Goal: Task Accomplishment & Management: Complete application form

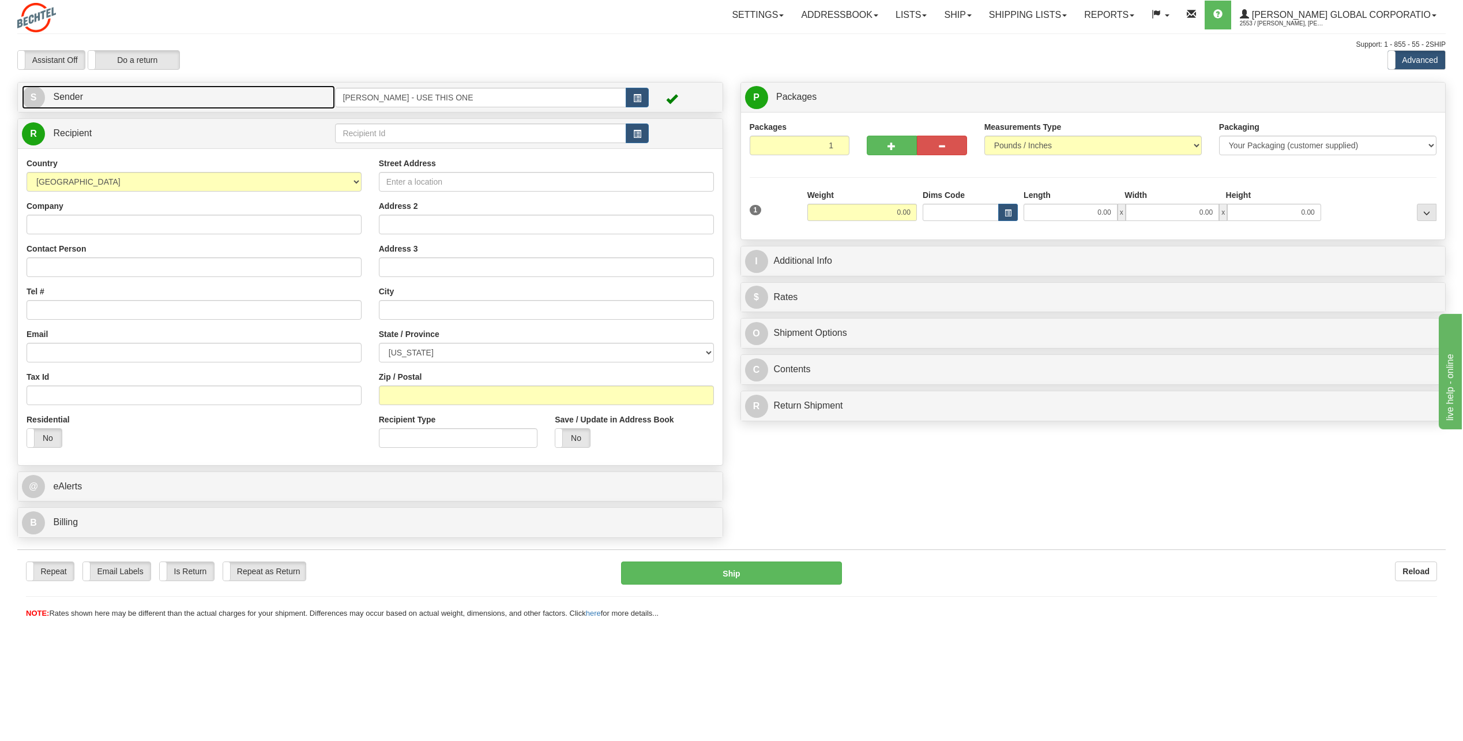
click at [34, 90] on span "S" at bounding box center [33, 97] width 23 height 23
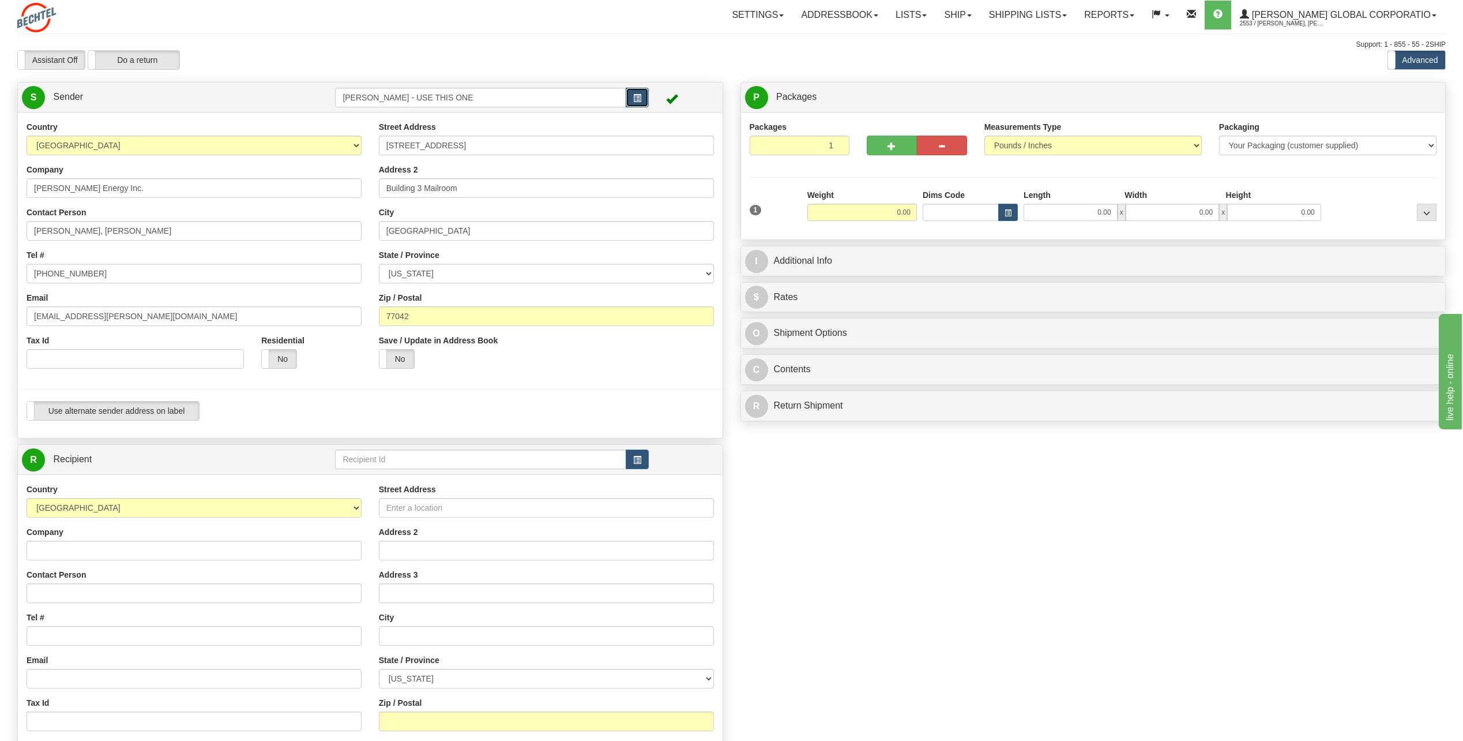
click at [634, 95] on span "button" at bounding box center [637, 98] width 8 height 7
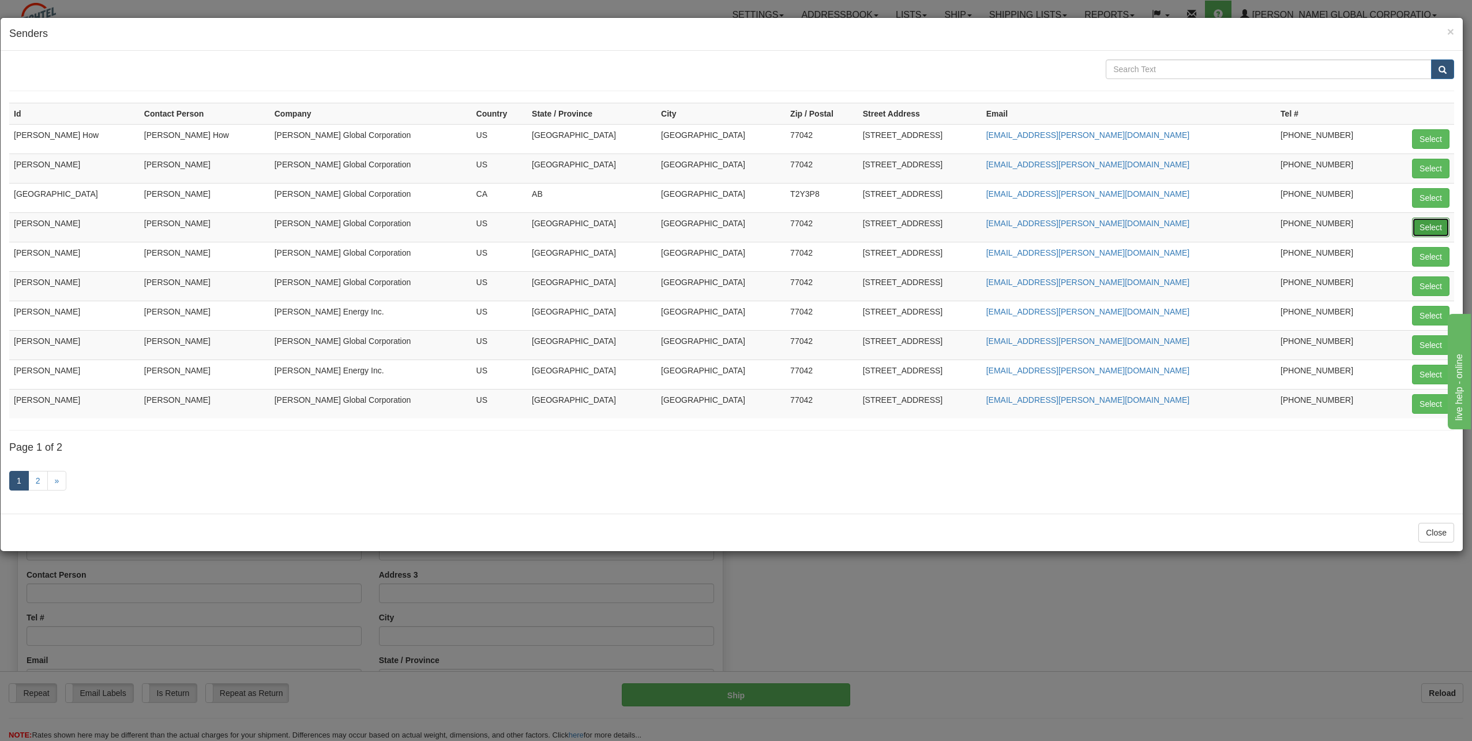
click at [1428, 223] on button "Select" at bounding box center [1430, 227] width 37 height 20
type input "[PERSON_NAME]"
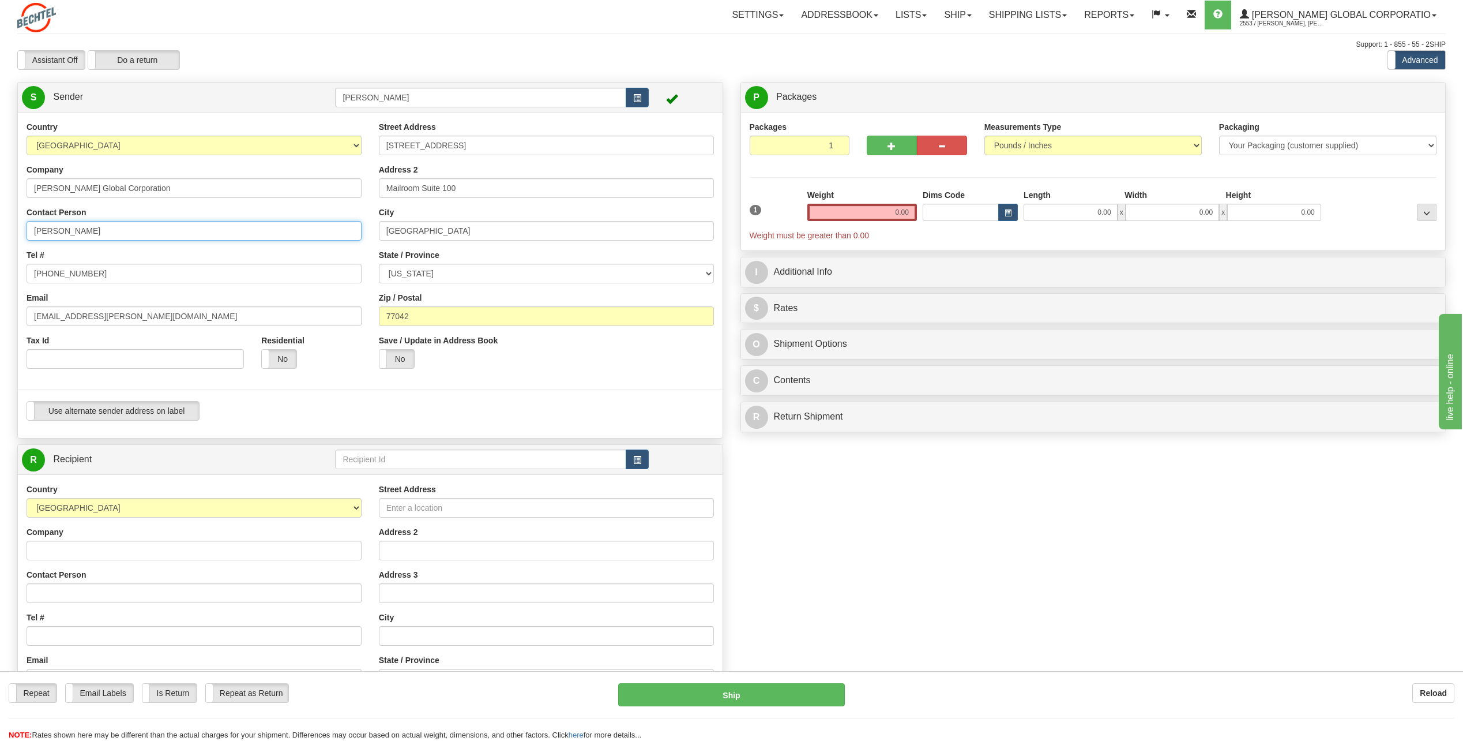
click at [145, 232] on input "[PERSON_NAME]" at bounding box center [194, 231] width 335 height 20
type input "C"
type input "Susie Campos"
click at [276, 246] on div "Country [GEOGRAPHIC_DATA] [GEOGRAPHIC_DATA] [GEOGRAPHIC_DATA] [GEOGRAPHIC_DATA]…" at bounding box center [194, 249] width 352 height 256
click at [101, 272] on input "[PHONE_NUMBER]" at bounding box center [194, 274] width 335 height 20
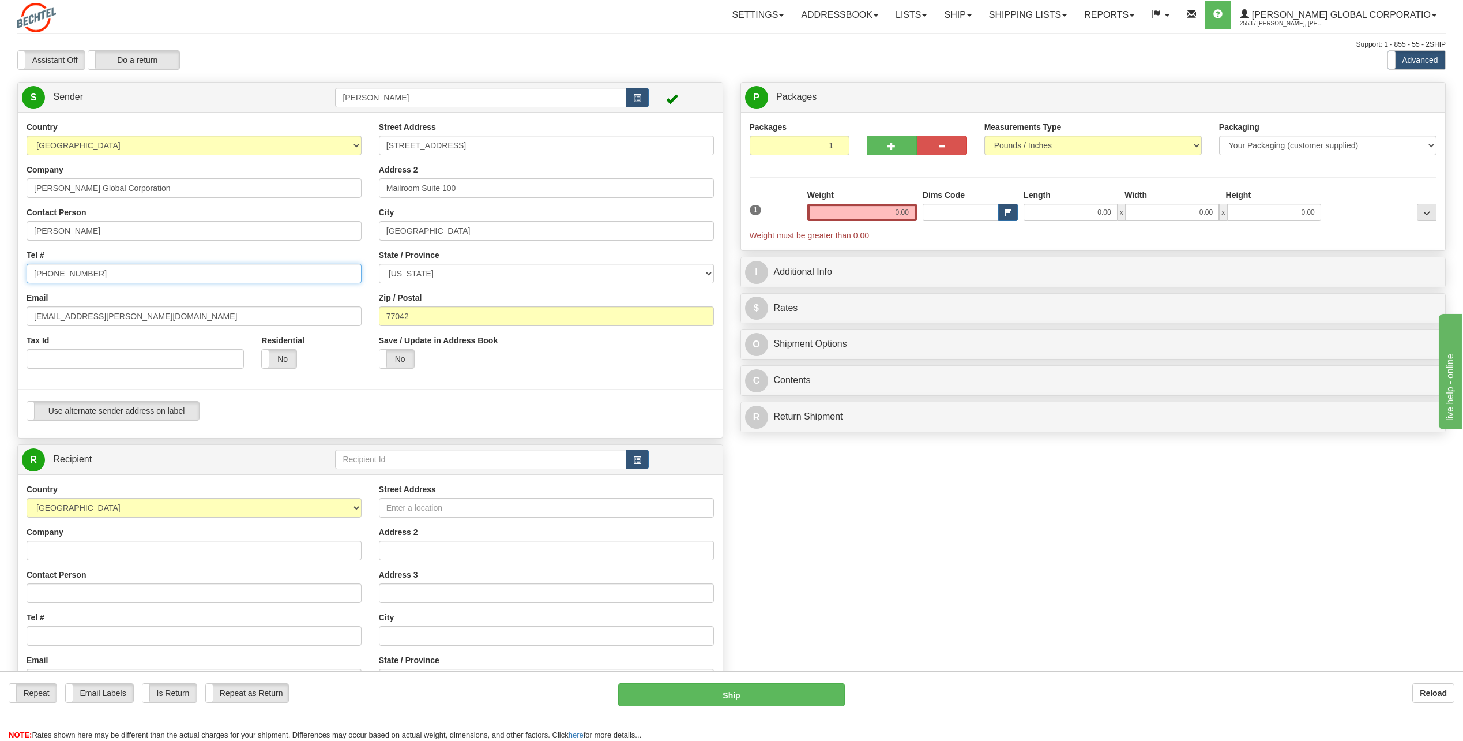
type input "713 235-4025"
drag, startPoint x: 72, startPoint y: 316, endPoint x: -2, endPoint y: 313, distance: 74.5
click at [0, 313] on html "Training Course Close Toggle navigation Settings Shipping Preferences New Sende…" at bounding box center [731, 370] width 1463 height 741
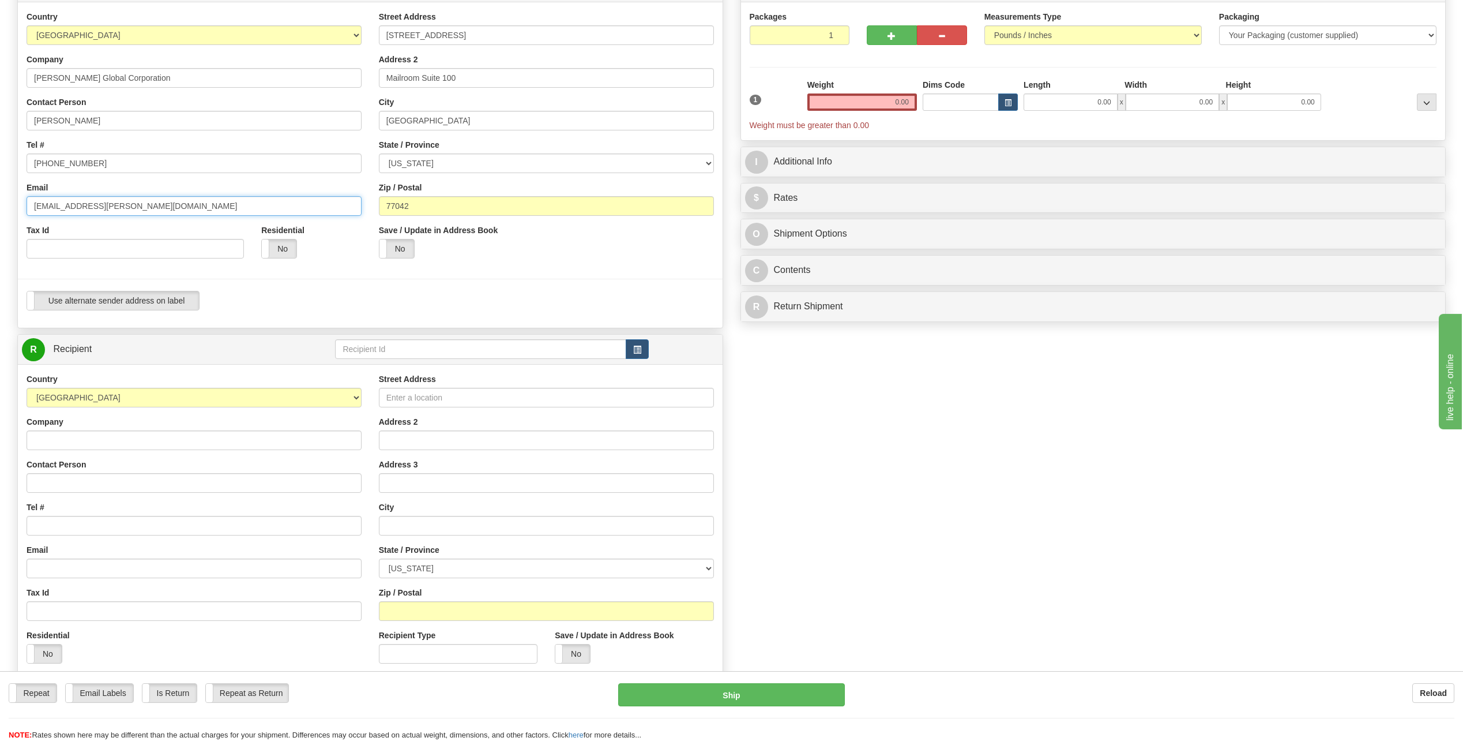
scroll to position [115, 0]
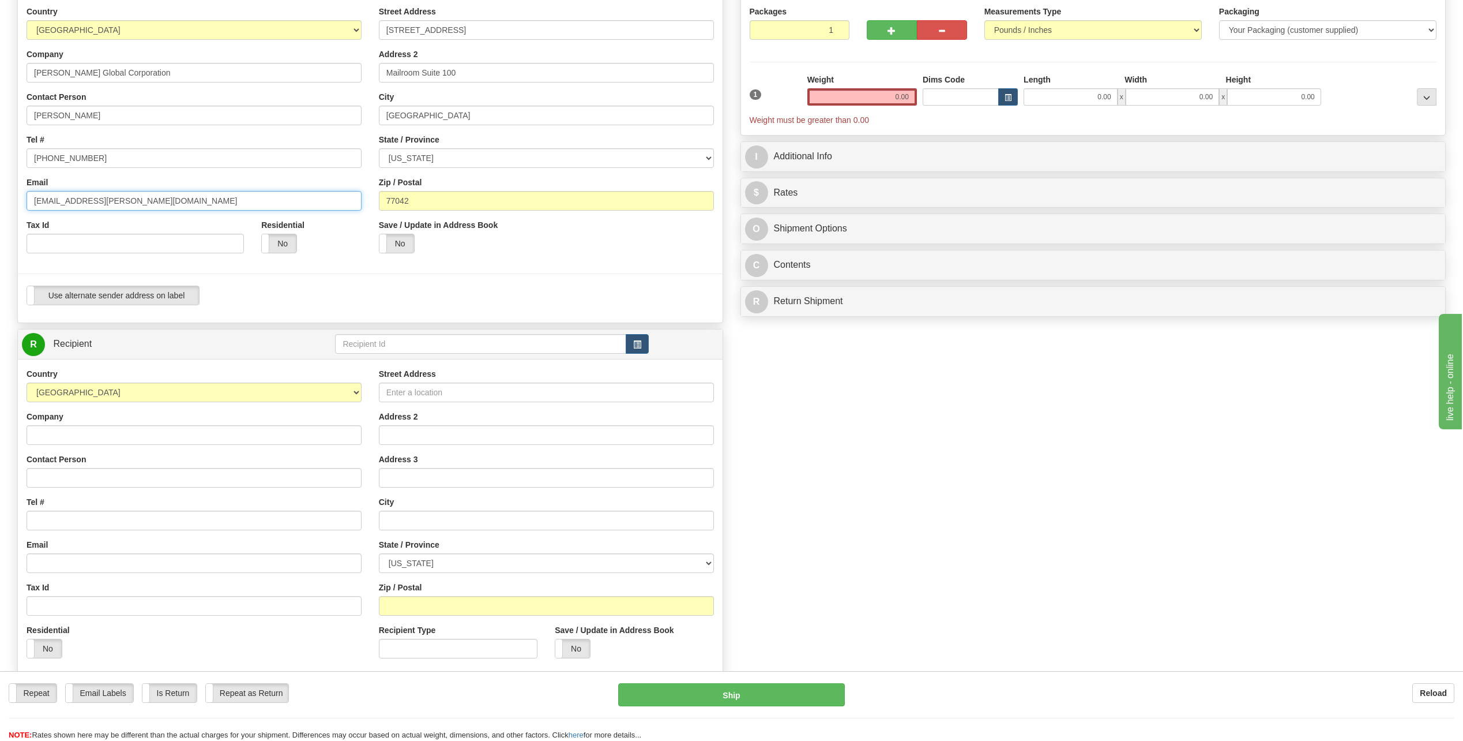
type input "iscampos@bechtel.com"
click at [67, 438] on input "Company" at bounding box center [194, 435] width 335 height 20
type input "Viloria ,Oliphant & Aman L.P."
click at [121, 455] on div "Contact Person" at bounding box center [194, 470] width 335 height 34
click at [62, 479] on input "Contact Person" at bounding box center [194, 478] width 335 height 20
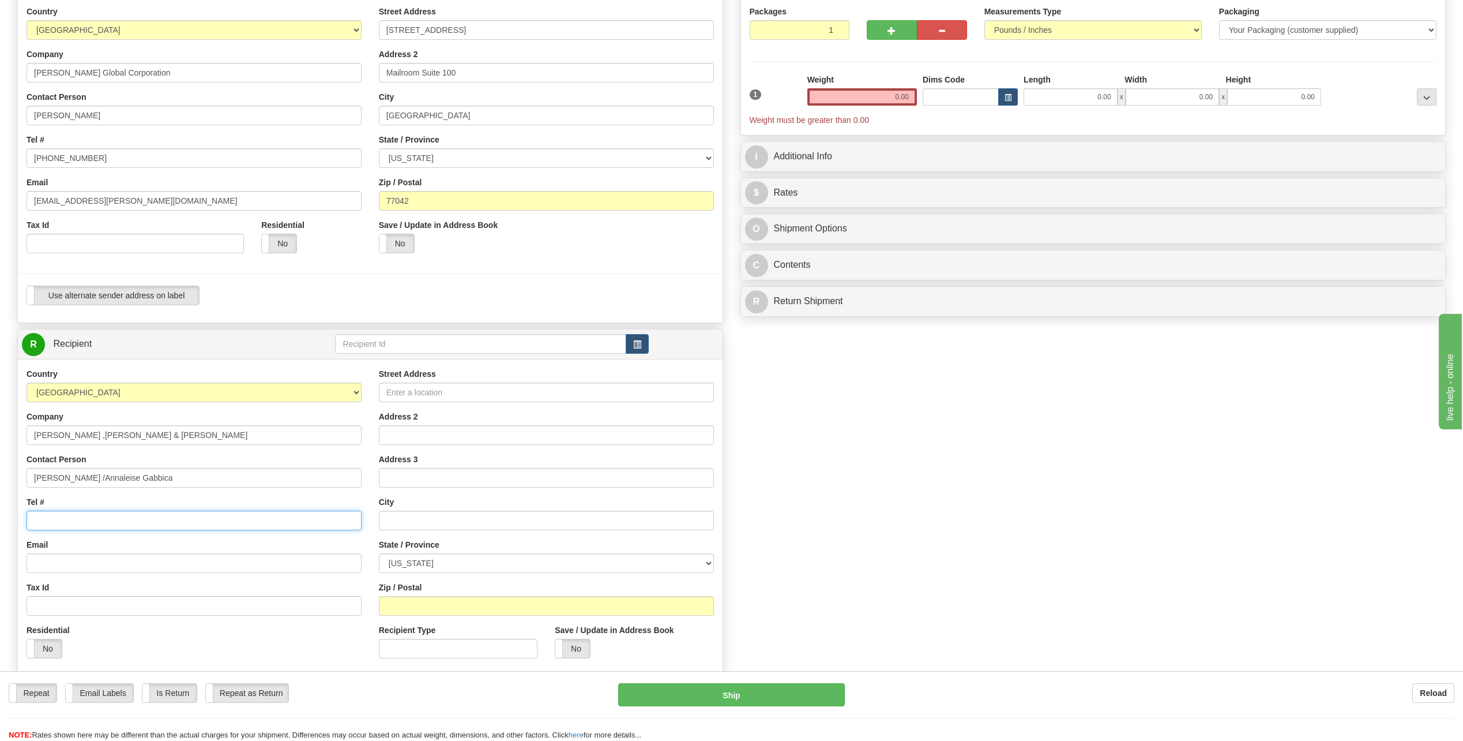
click at [99, 519] on input "Tel #" at bounding box center [194, 521] width 335 height 20
click at [175, 475] on input "Nathan J. Aman /Annaleise Gabbica" at bounding box center [194, 478] width 335 height 20
type input "Nathan J. Aman /Annaleise Gabica"
click at [84, 519] on input "Tel #" at bounding box center [194, 521] width 335 height 20
type input "775 284-8888"
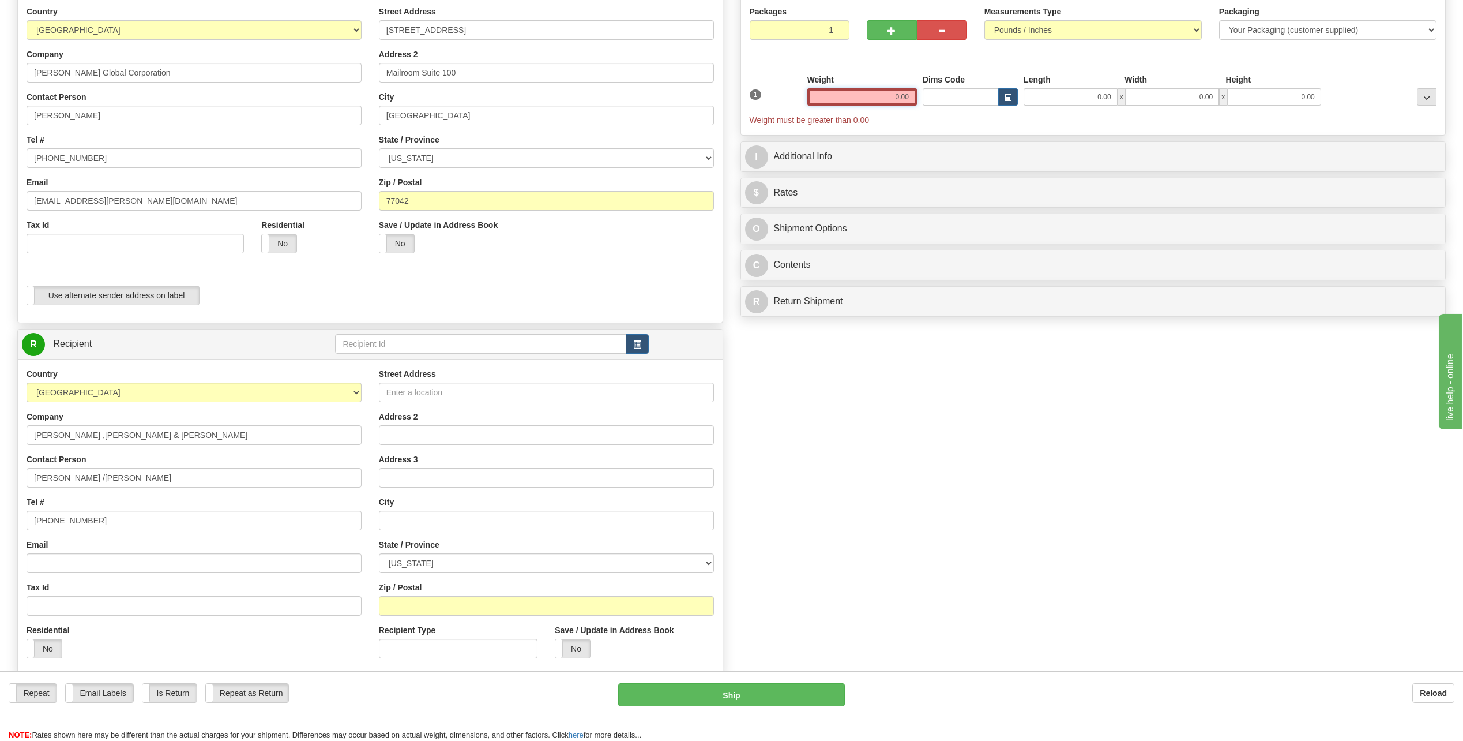
drag, startPoint x: 892, startPoint y: 95, endPoint x: 947, endPoint y: 110, distance: 57.4
click at [945, 107] on div "1 Weight 0.00 Dims Code 0.00" at bounding box center [1093, 100] width 693 height 52
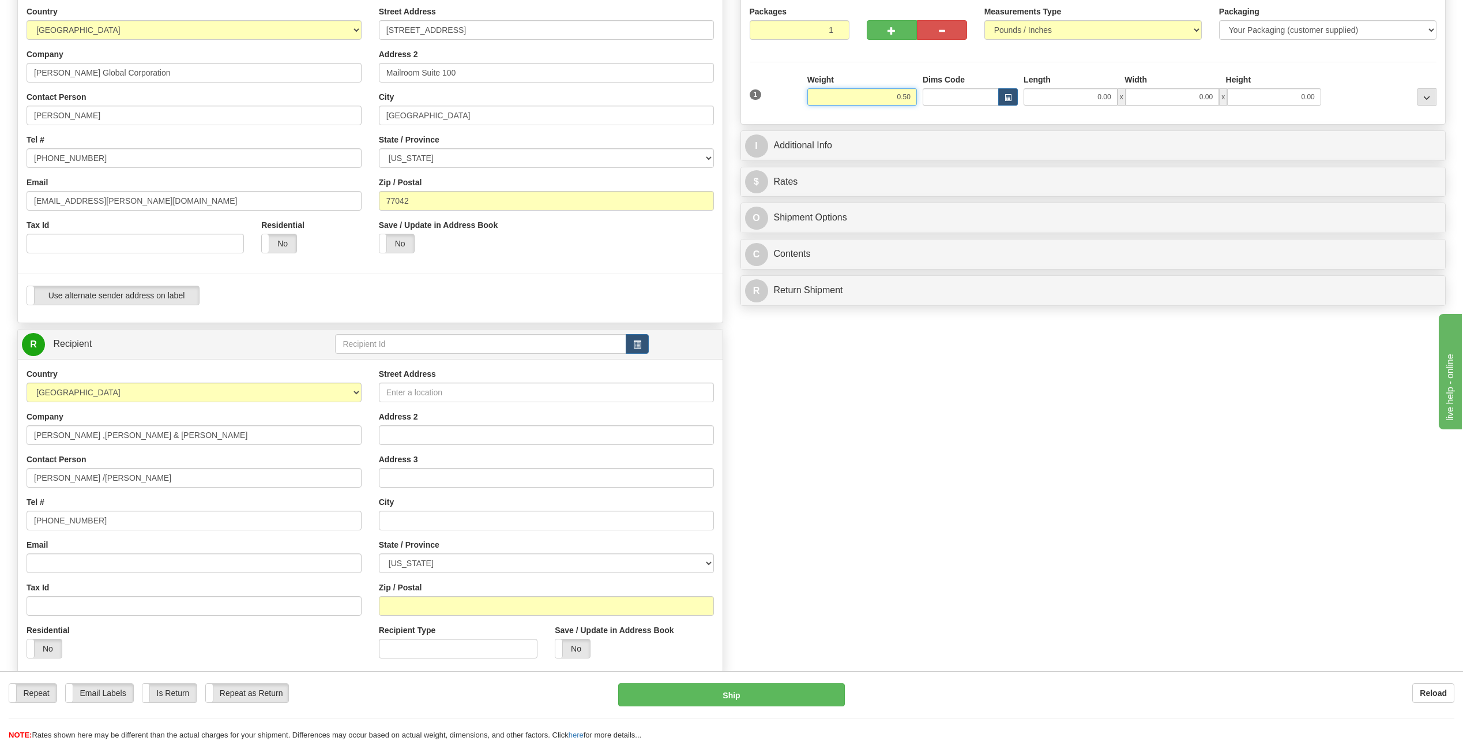
type input "0.50"
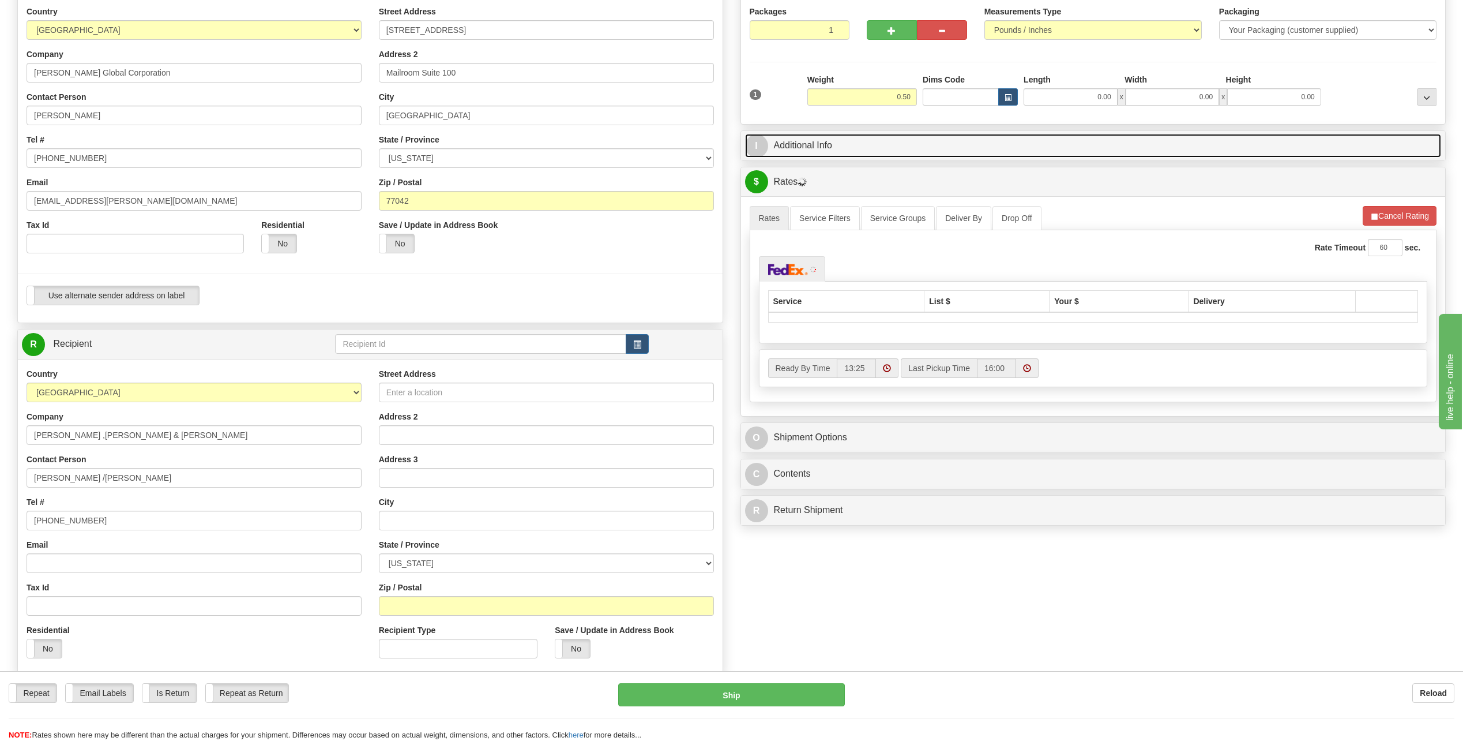
click at [754, 149] on span "I" at bounding box center [756, 145] width 23 height 23
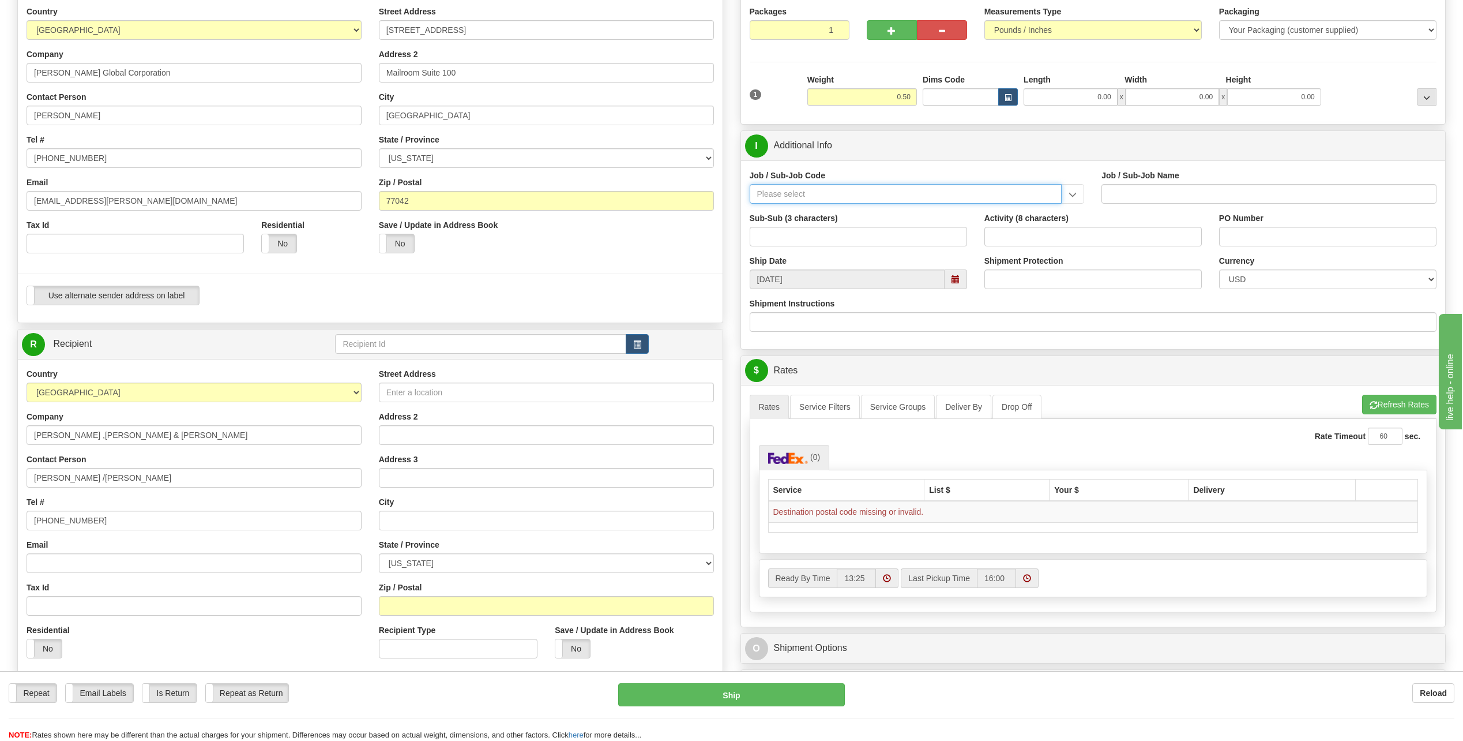
click at [800, 186] on input "Job / Sub-Job Code" at bounding box center [906, 194] width 313 height 20
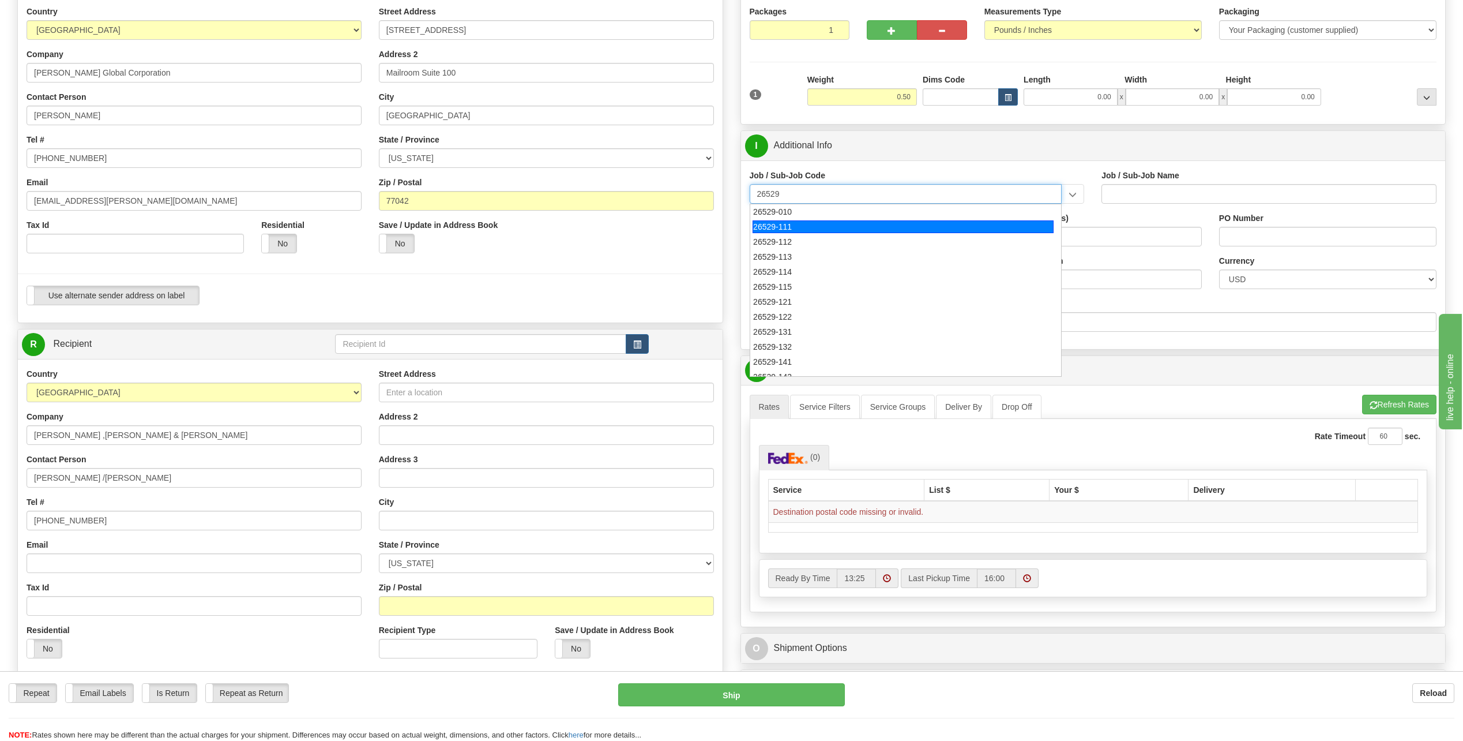
click at [775, 223] on div "26529-111" at bounding box center [903, 226] width 301 height 13
type input "26529-111"
type input "THACKER PASS PROJECT - HOME OFFICES USA NATIONALS"
type input "26529-111"
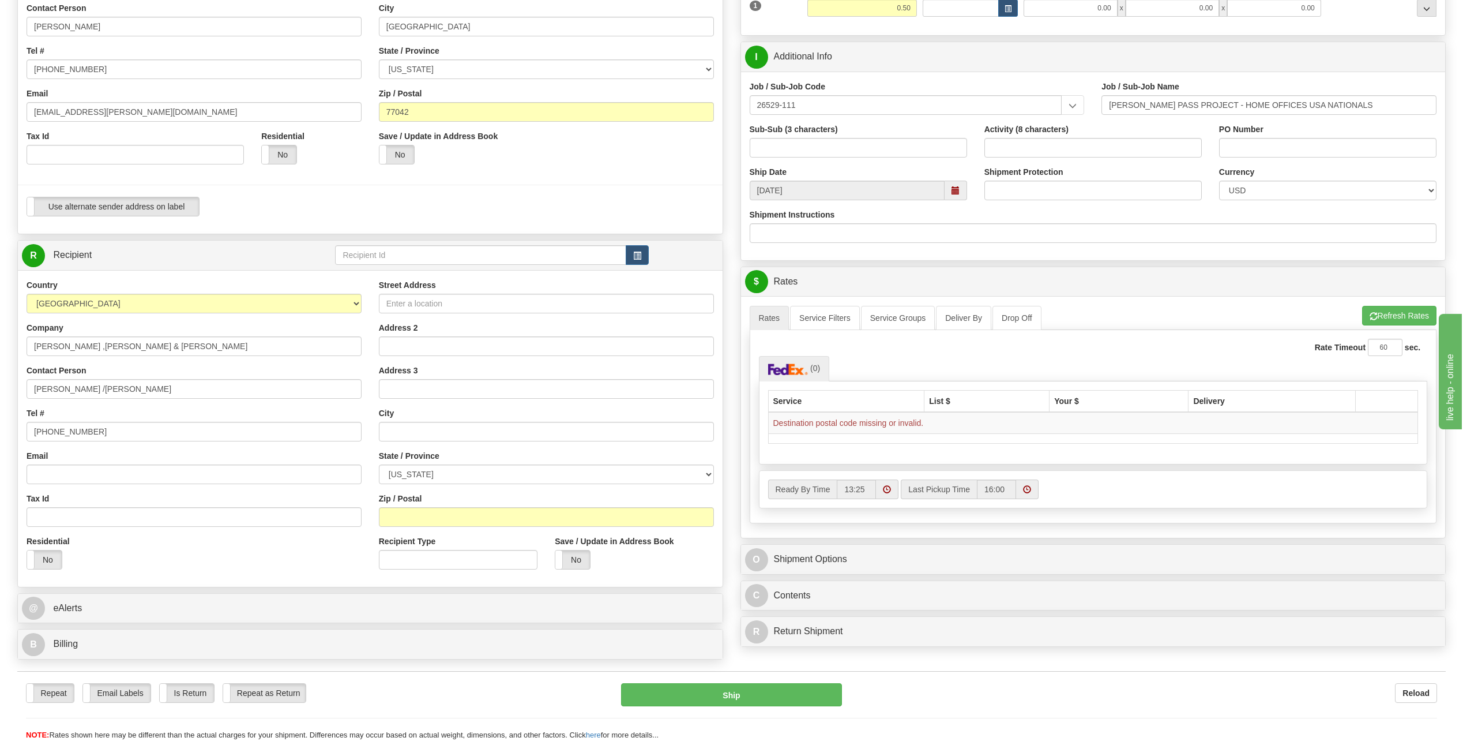
scroll to position [231, 0]
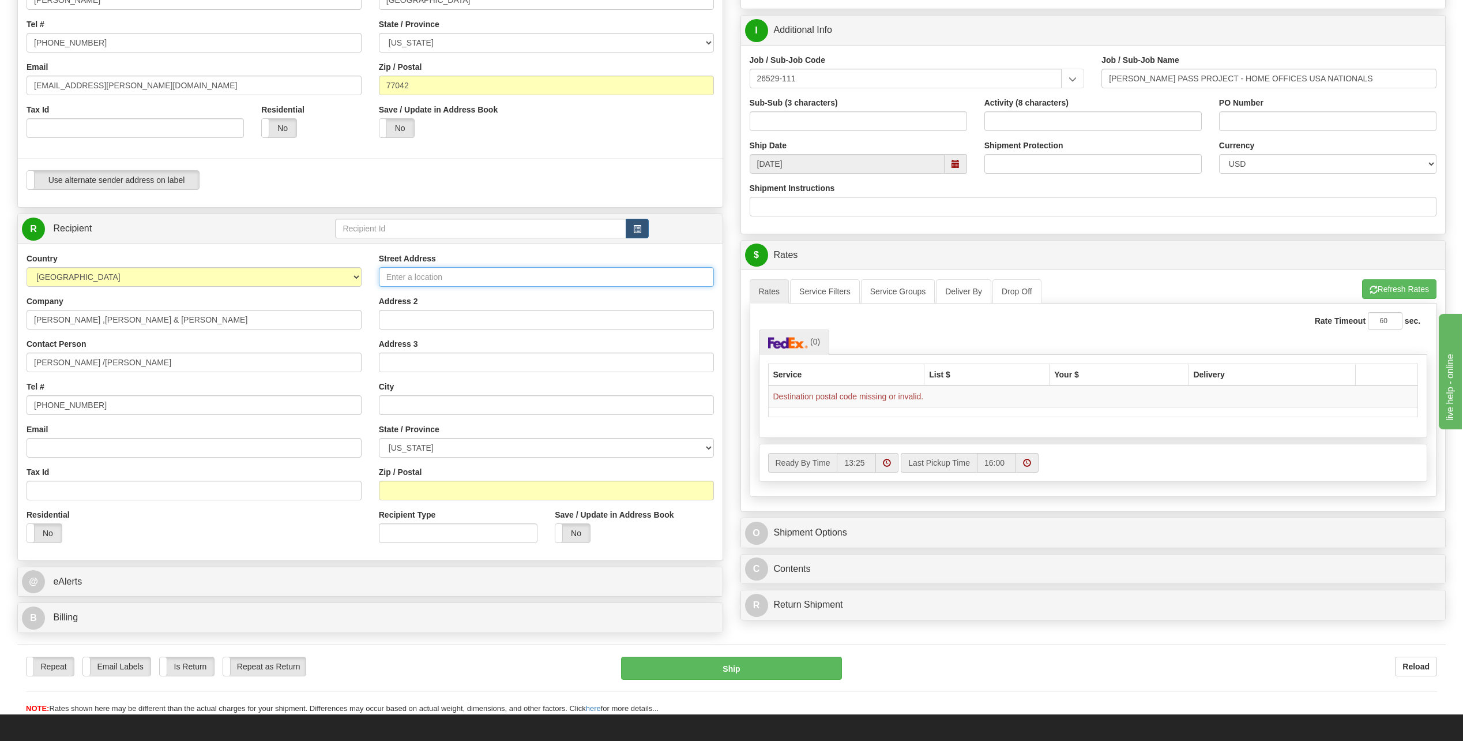
click at [423, 270] on input "Street Address" at bounding box center [546, 277] width 335 height 20
type input "327 California Avenue"
click at [399, 403] on input "text" at bounding box center [546, 405] width 335 height 20
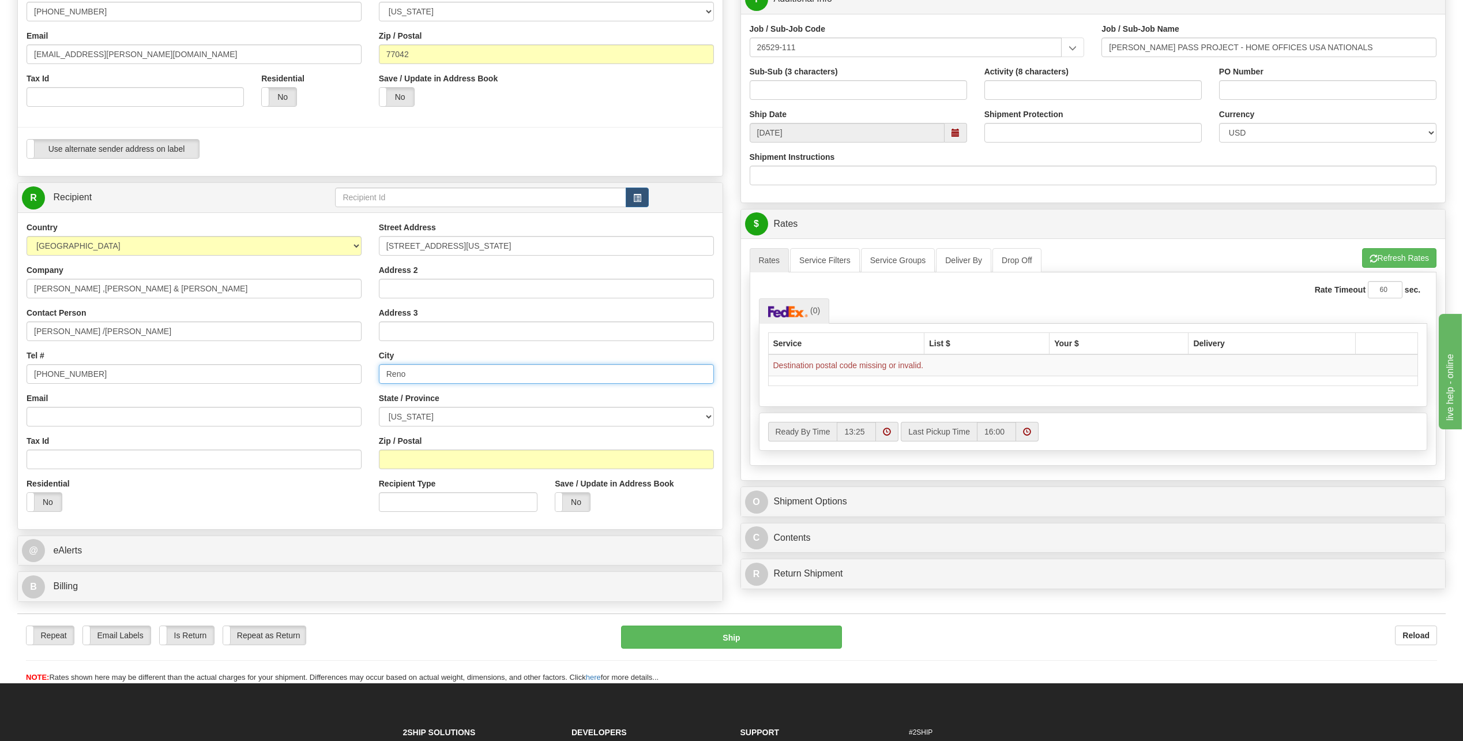
scroll to position [288, 0]
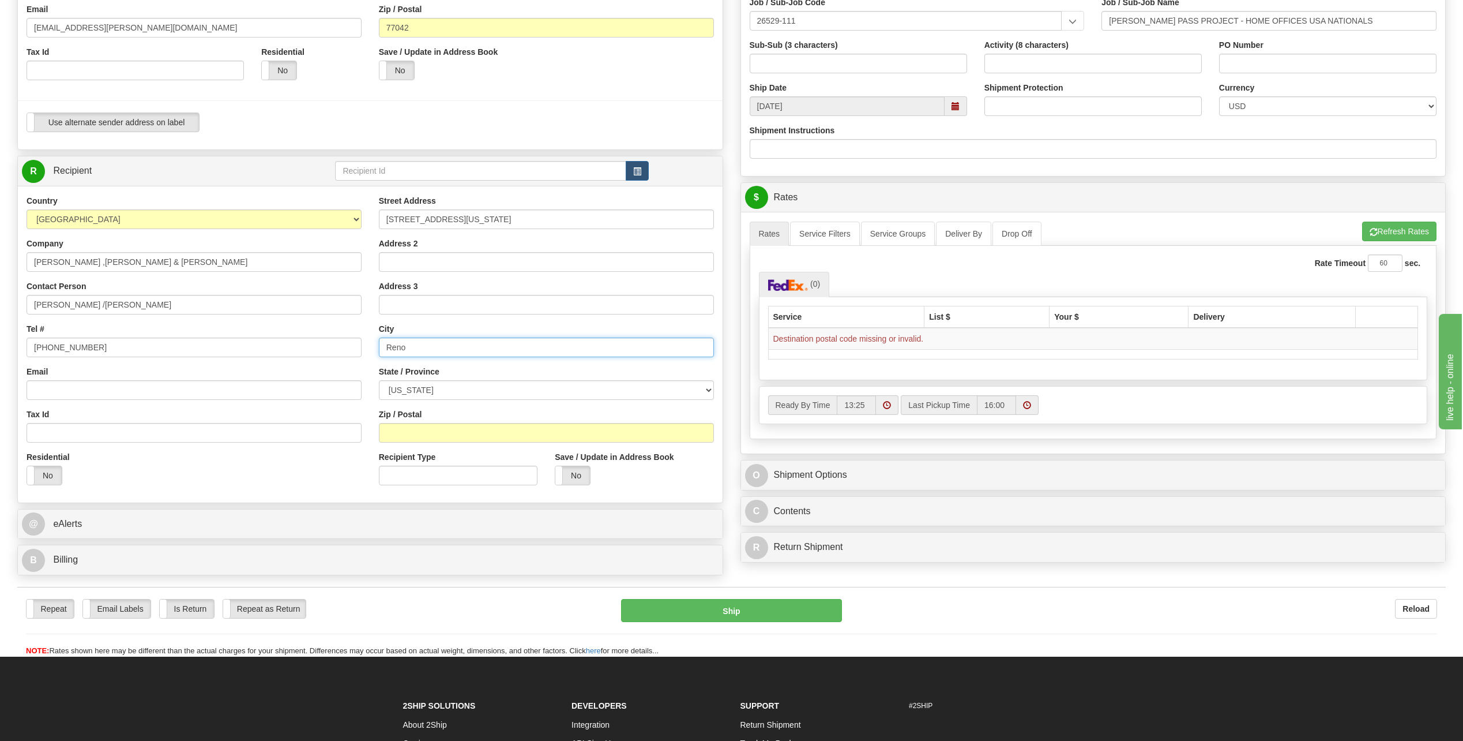
type input "Reno"
click at [712, 387] on select "ALABAMA ALASKA ARIZONA ARKANSAS Armed Forces America Armed Forces Europe Armed …" at bounding box center [546, 390] width 335 height 20
select select "NV"
click at [379, 380] on select "ALABAMA ALASKA ARIZONA ARKANSAS Armed Forces America Armed Forces Europe Armed …" at bounding box center [546, 390] width 335 height 20
click at [416, 434] on input "Zip / Postal" at bounding box center [546, 433] width 335 height 20
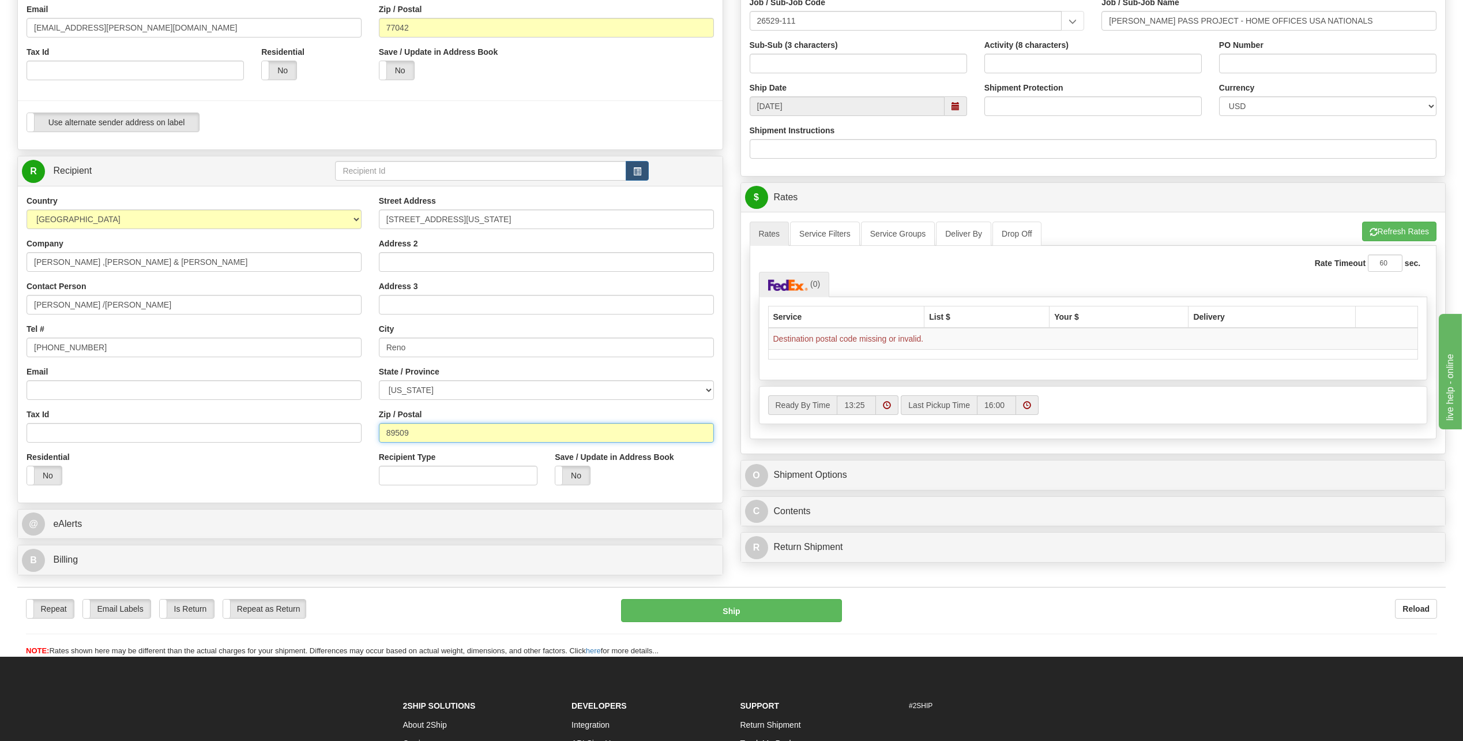
type input "89509"
click at [565, 345] on input "Reno" at bounding box center [546, 347] width 335 height 20
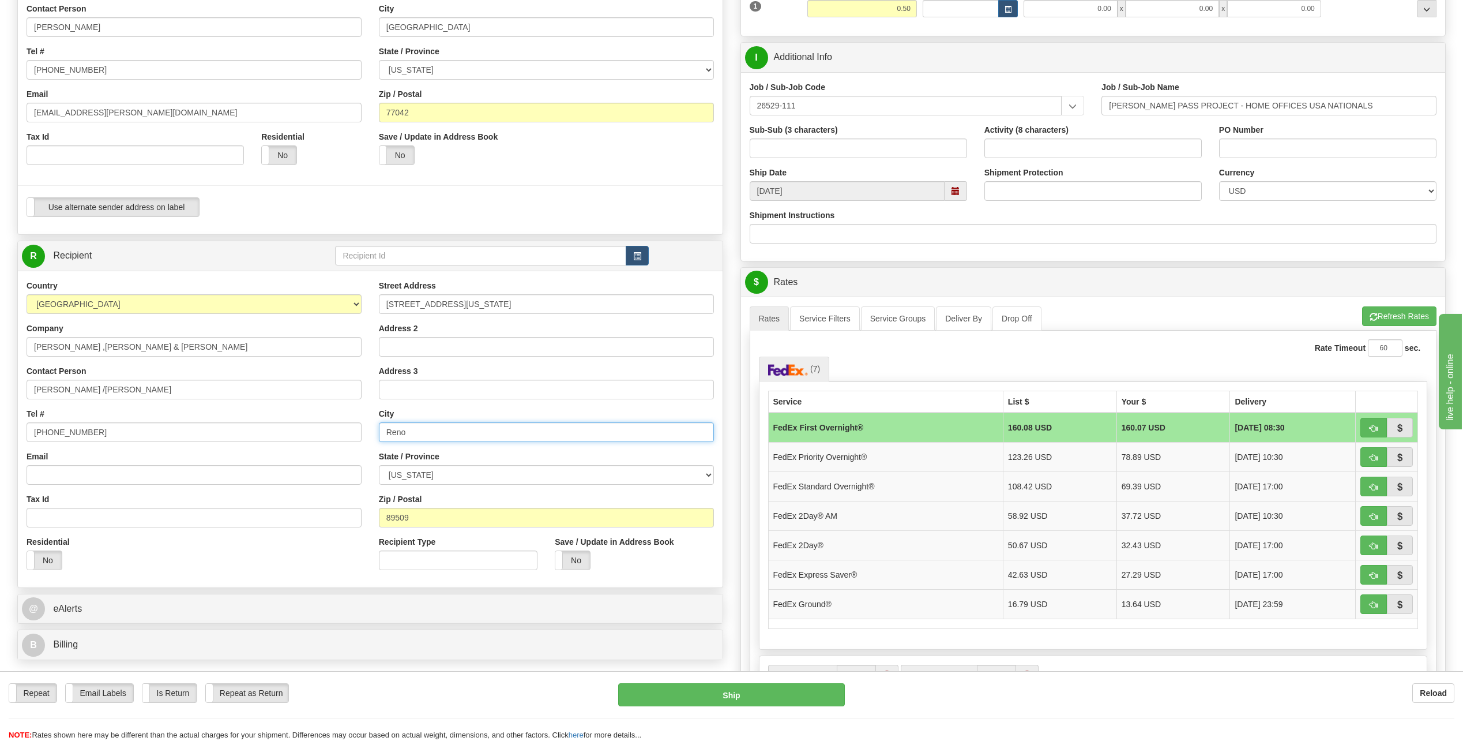
scroll to position [231, 0]
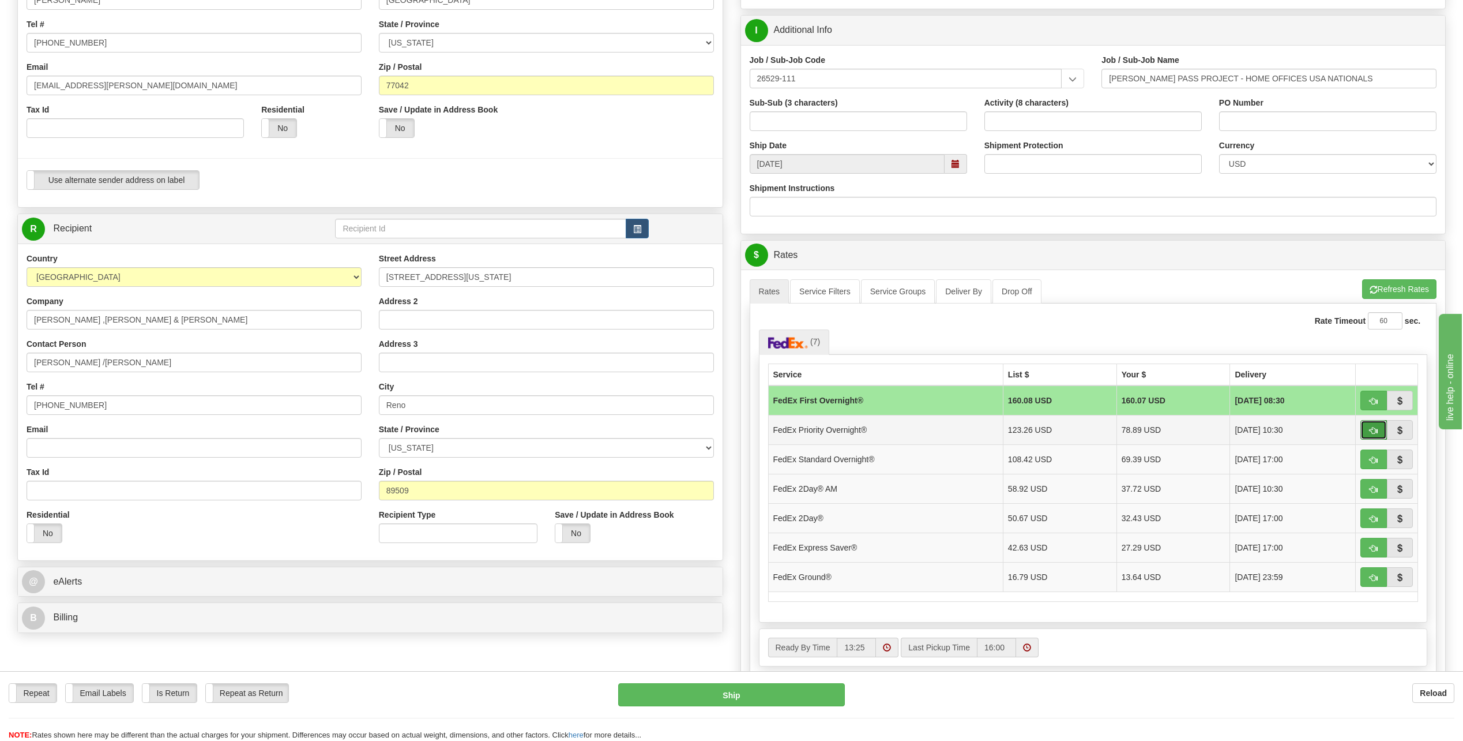
click at [1375, 428] on span "button" at bounding box center [1374, 430] width 8 height 7
type input "01"
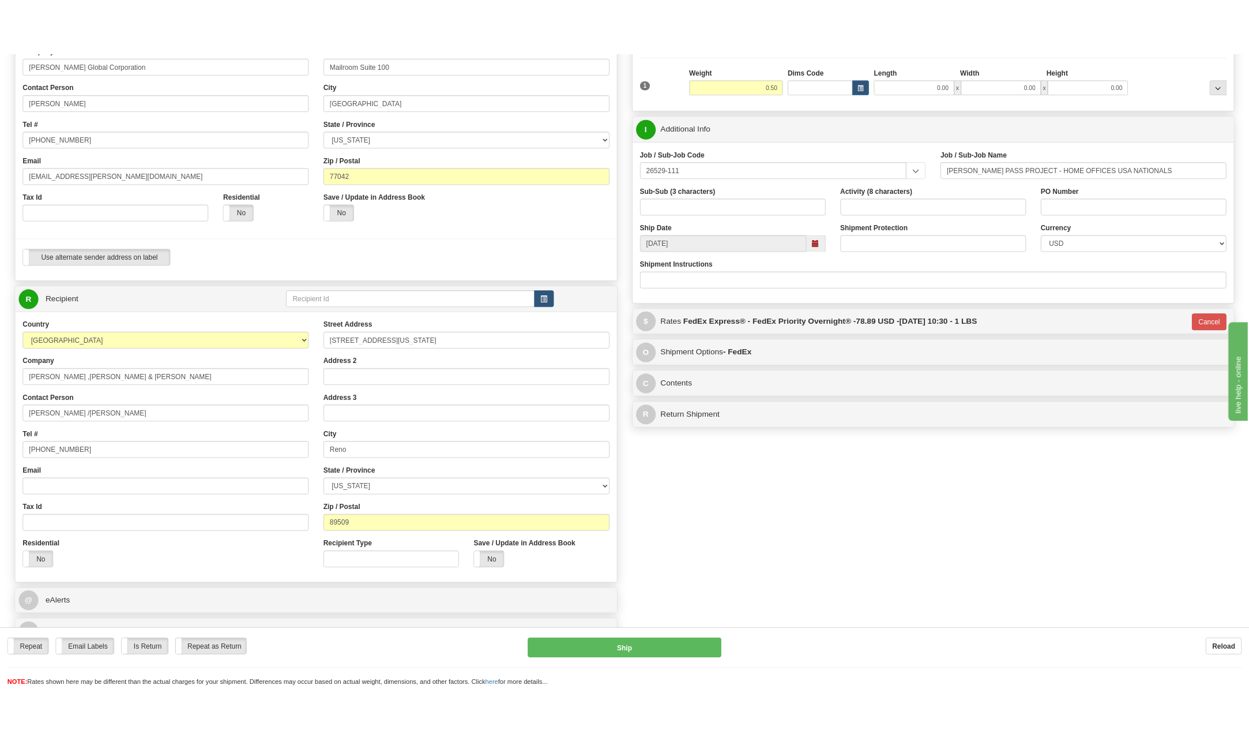
scroll to position [115, 0]
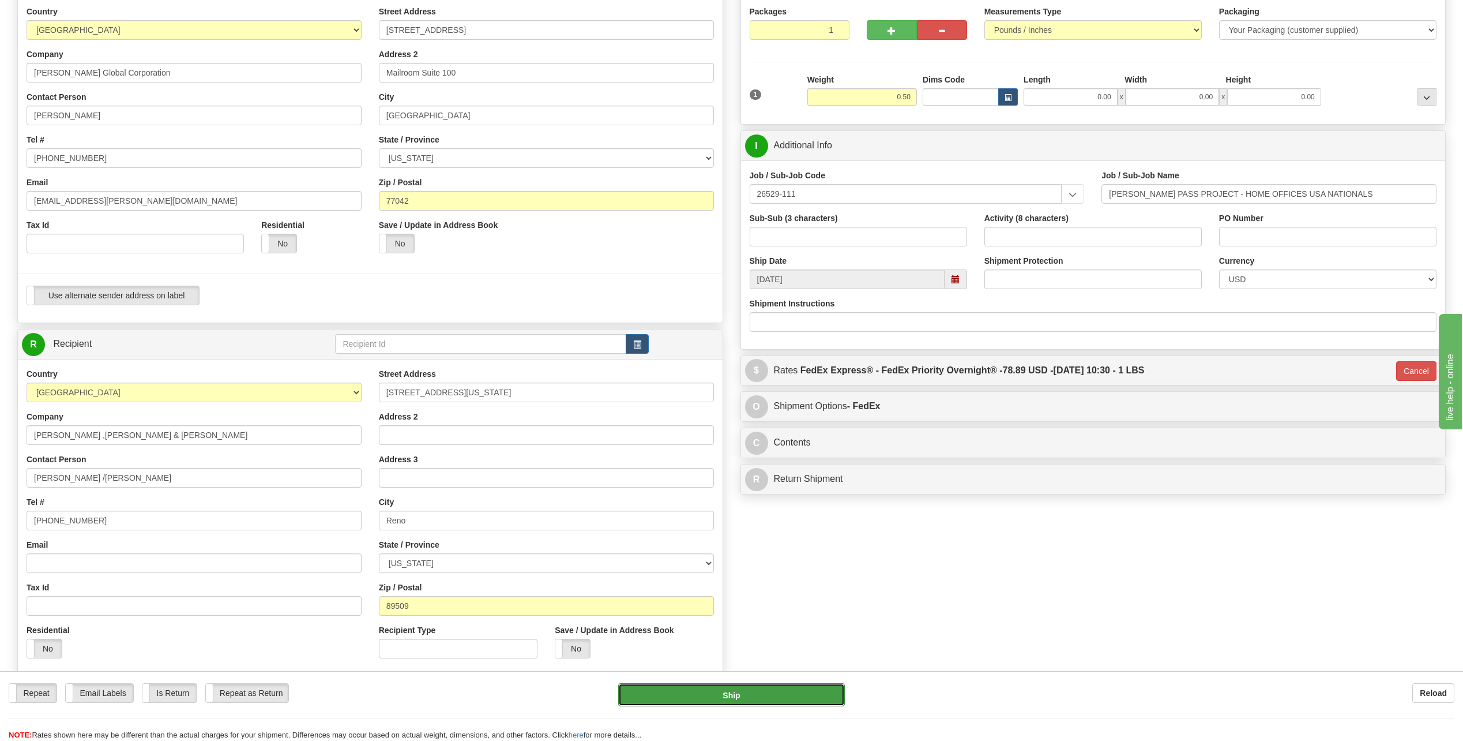
click at [755, 694] on button "Ship" at bounding box center [731, 694] width 227 height 23
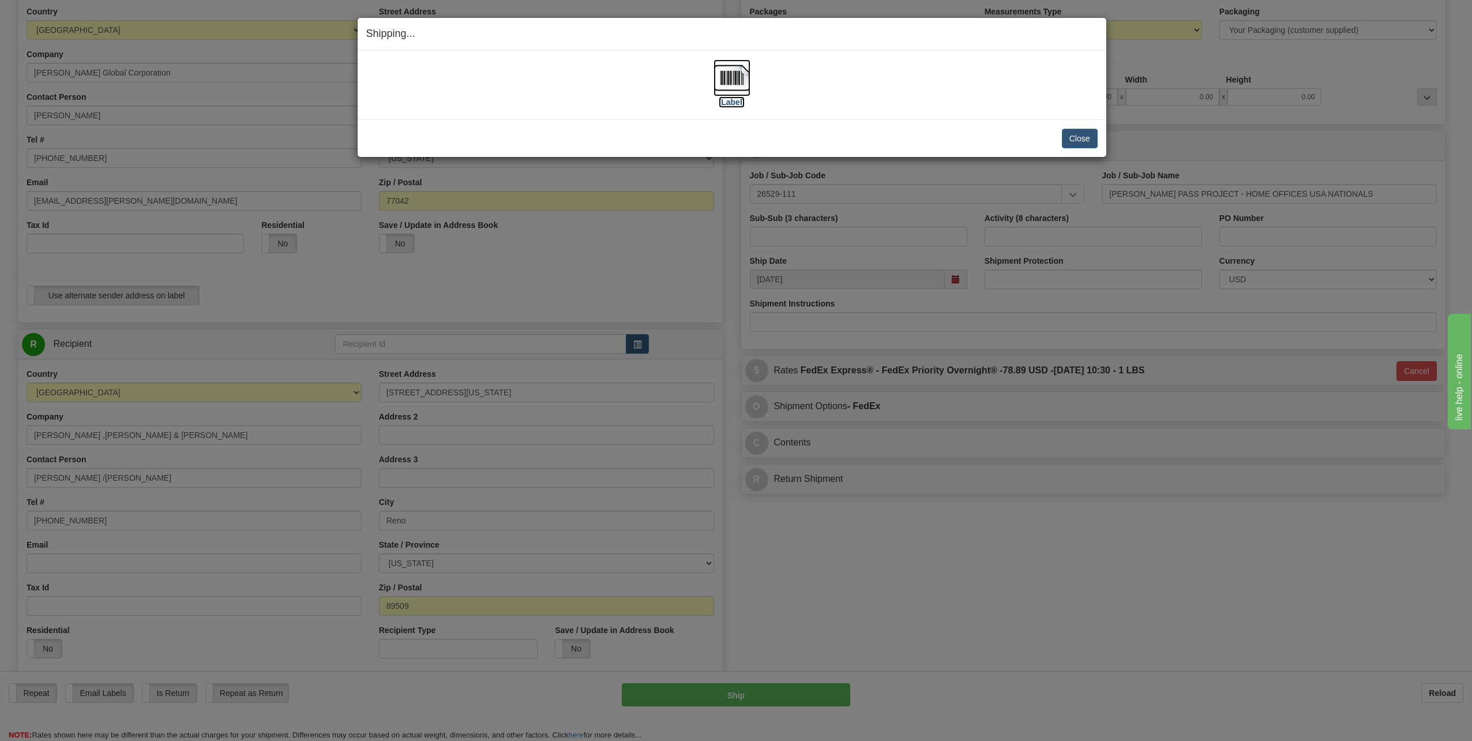
click at [734, 84] on img at bounding box center [732, 77] width 37 height 37
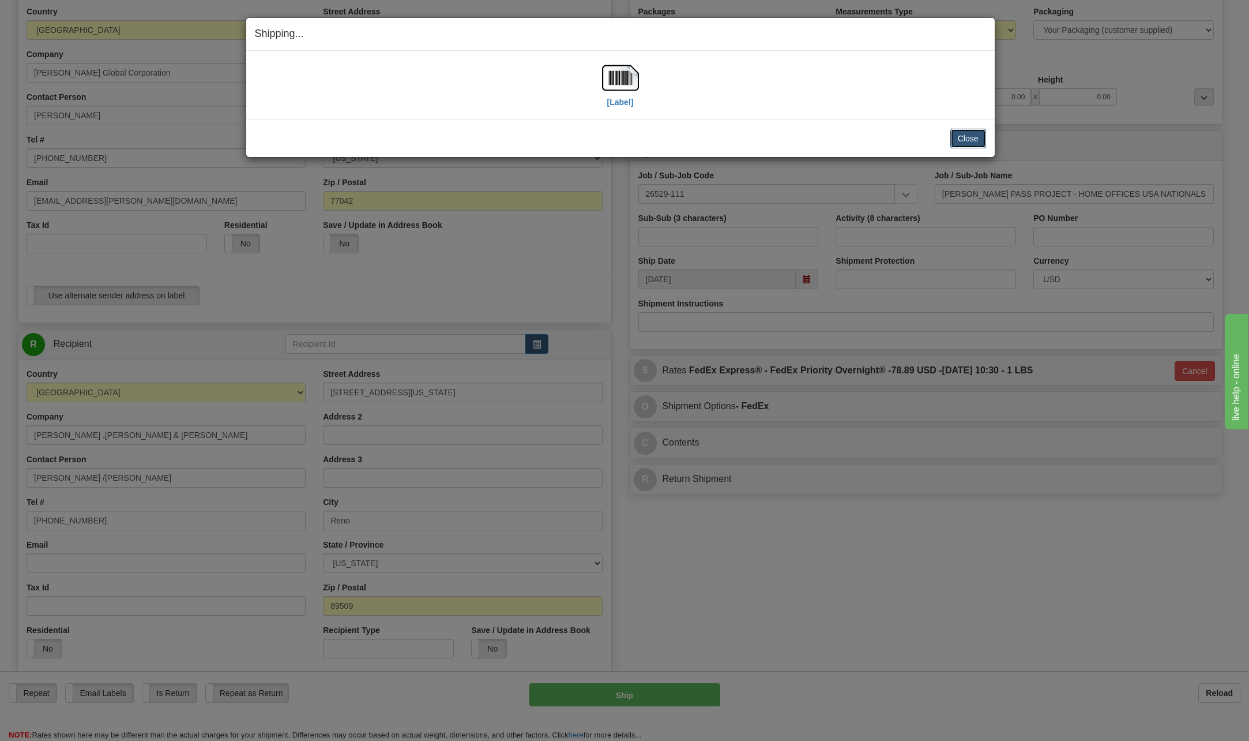
click at [965, 142] on button "Close" at bounding box center [969, 139] width 36 height 20
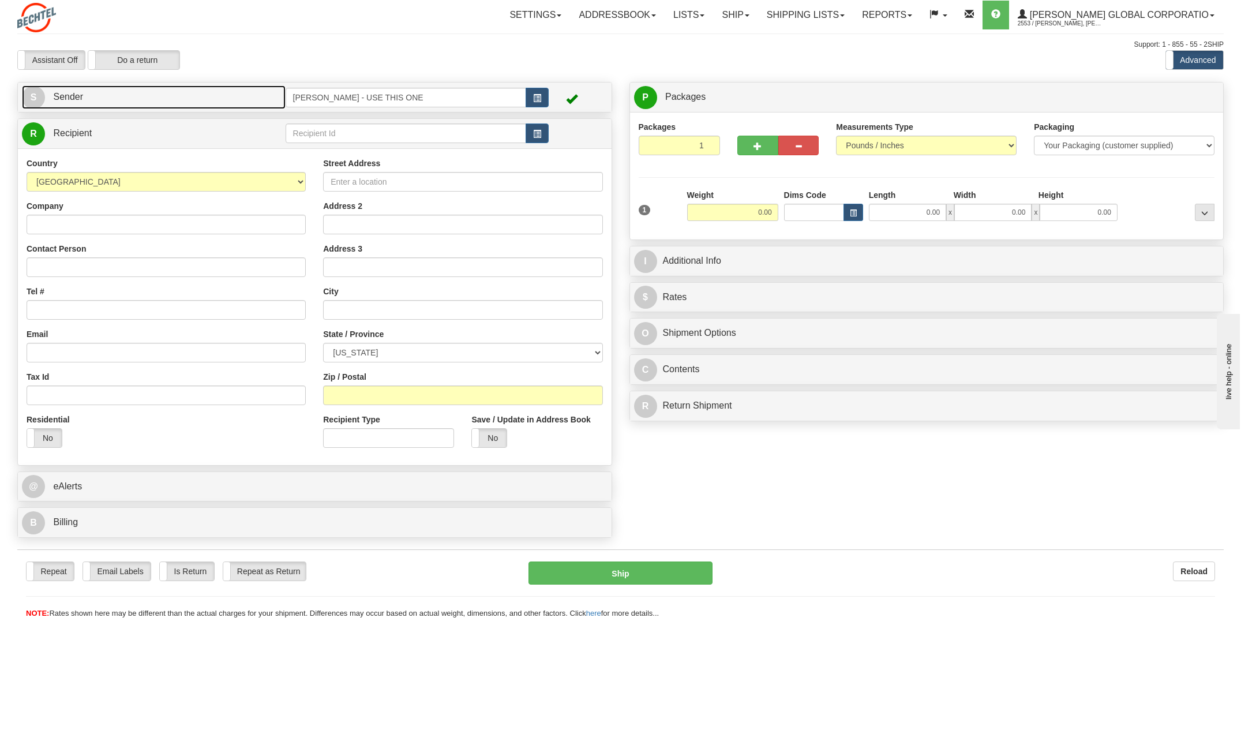
click at [32, 100] on span "S" at bounding box center [33, 97] width 23 height 23
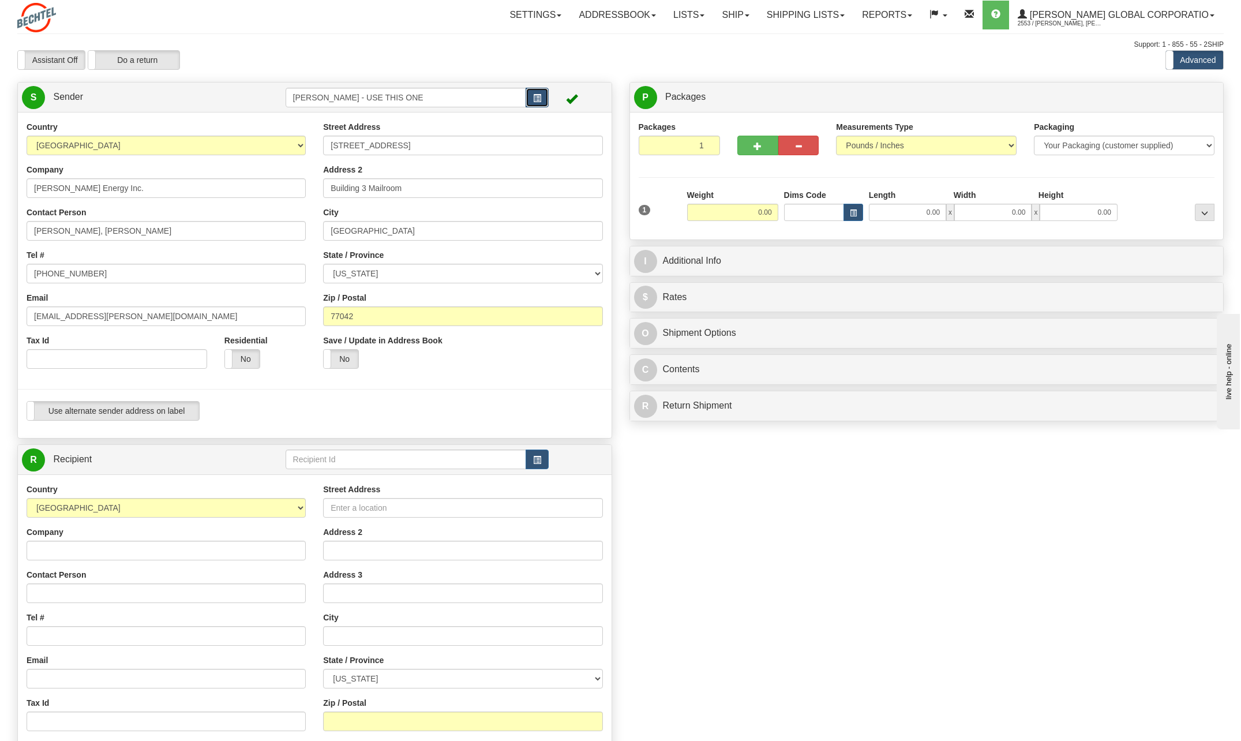
click at [539, 98] on span "button" at bounding box center [537, 98] width 8 height 7
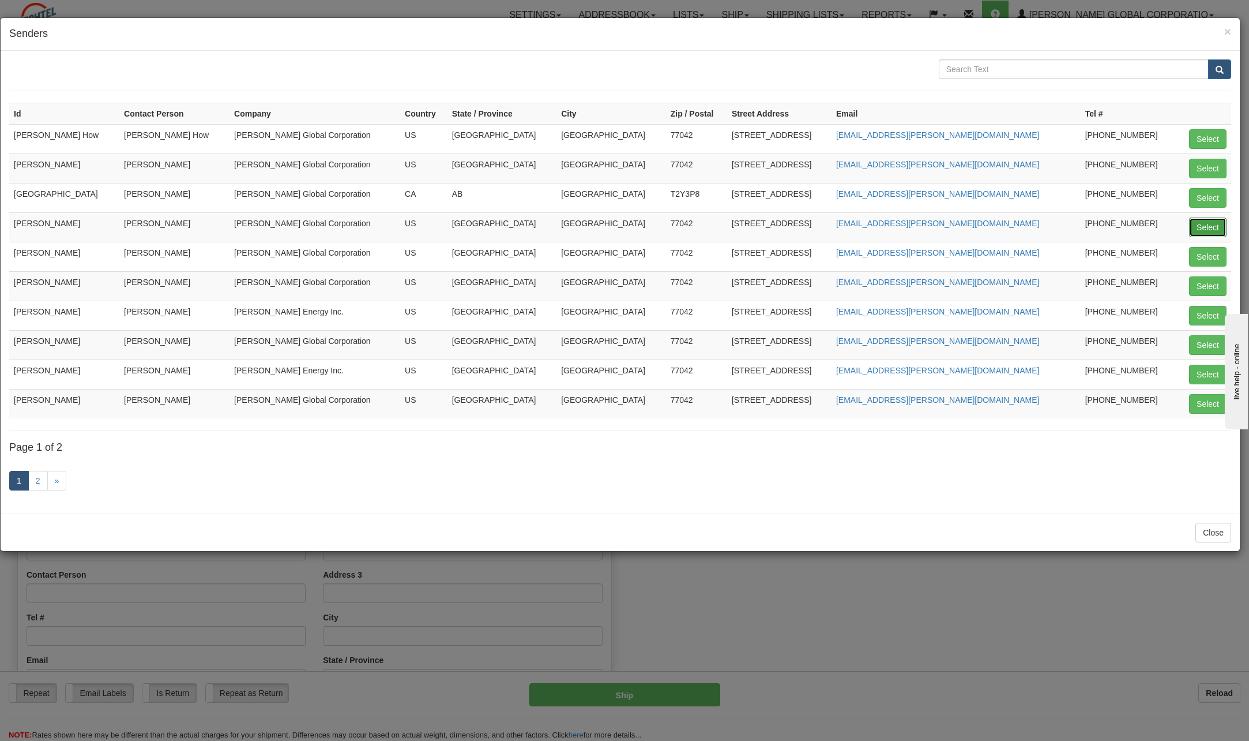
click at [1209, 224] on button "Select" at bounding box center [1207, 227] width 37 height 20
type input "[PERSON_NAME]"
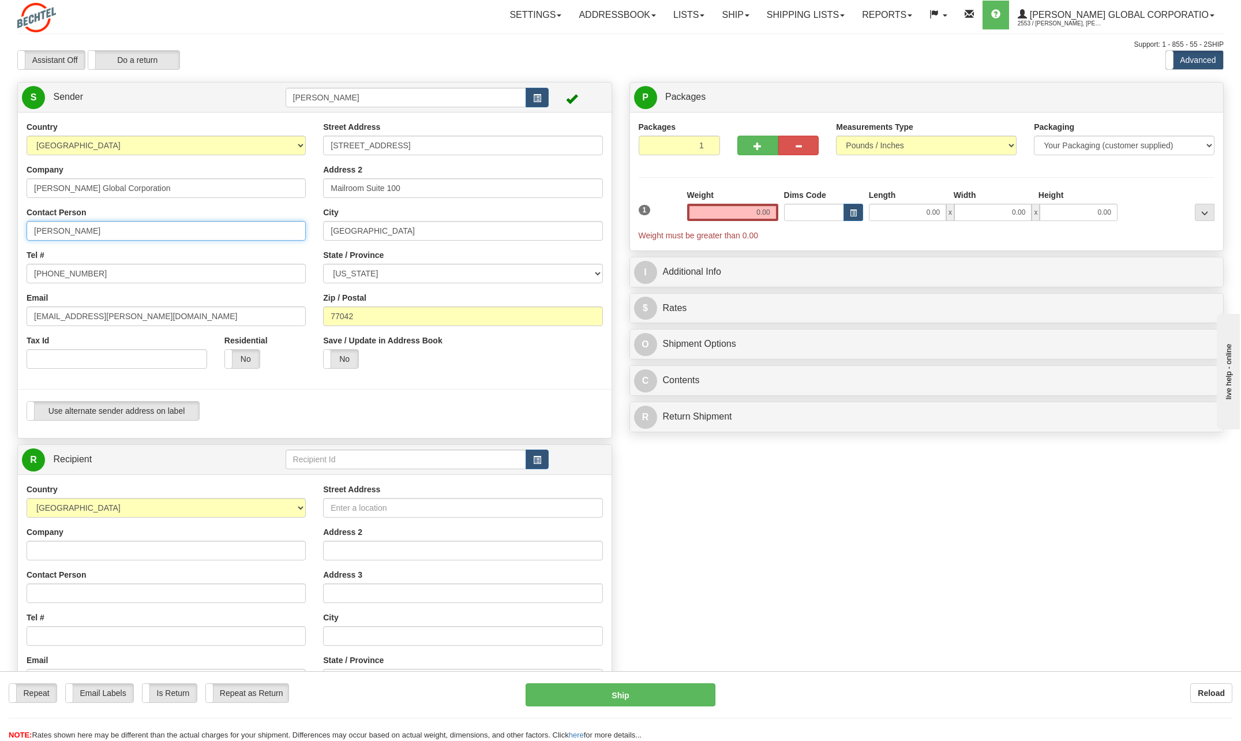
click at [112, 226] on input "[PERSON_NAME]" at bounding box center [166, 231] width 279 height 20
type input "C"
type input "[PERSON_NAME]"
click at [234, 250] on div "Tel # [PHONE_NUMBER]" at bounding box center [166, 266] width 279 height 34
click at [100, 275] on input "[PHONE_NUMBER]" at bounding box center [166, 274] width 279 height 20
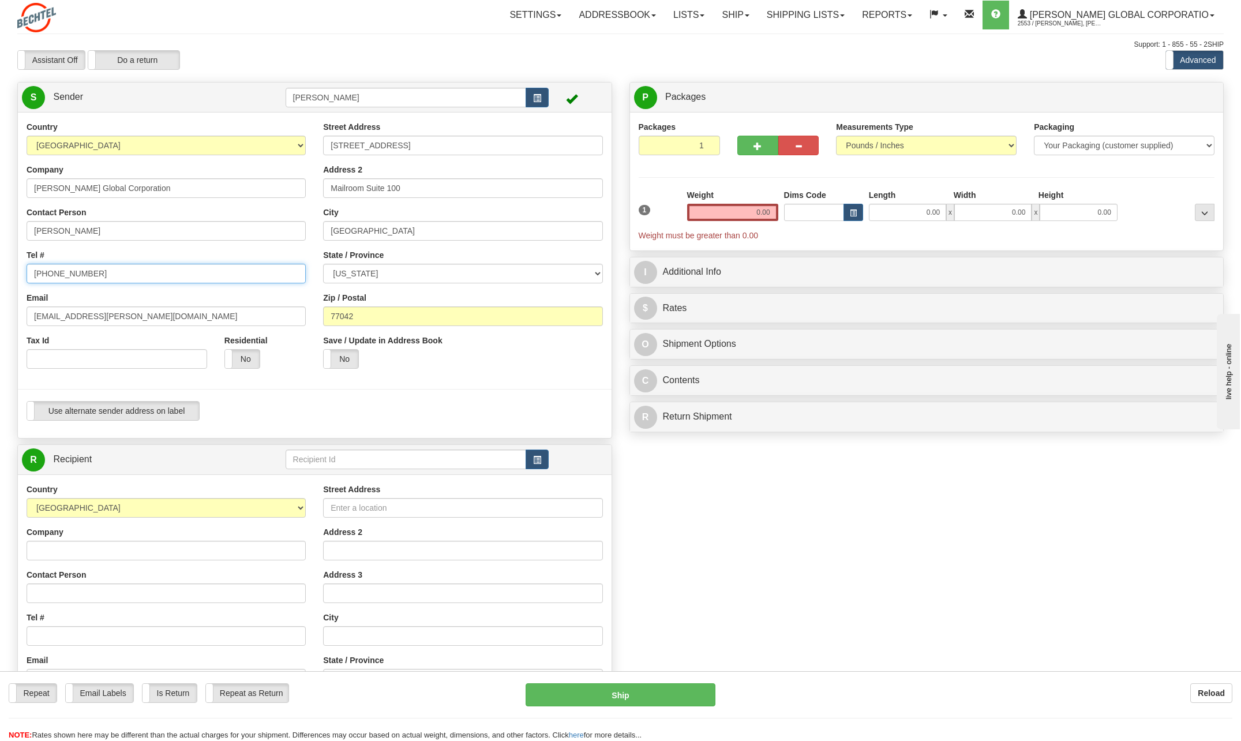
type input "[PHONE_NUMBER]"
click at [236, 248] on div "Country [GEOGRAPHIC_DATA] [GEOGRAPHIC_DATA] [GEOGRAPHIC_DATA] [GEOGRAPHIC_DATA]…" at bounding box center [166, 249] width 297 height 256
drag, startPoint x: 70, startPoint y: 314, endPoint x: 15, endPoint y: 314, distance: 54.8
click at [18, 314] on div "Country [GEOGRAPHIC_DATA] [GEOGRAPHIC_DATA] [GEOGRAPHIC_DATA] [GEOGRAPHIC_DATA]…" at bounding box center [315, 275] width 594 height 308
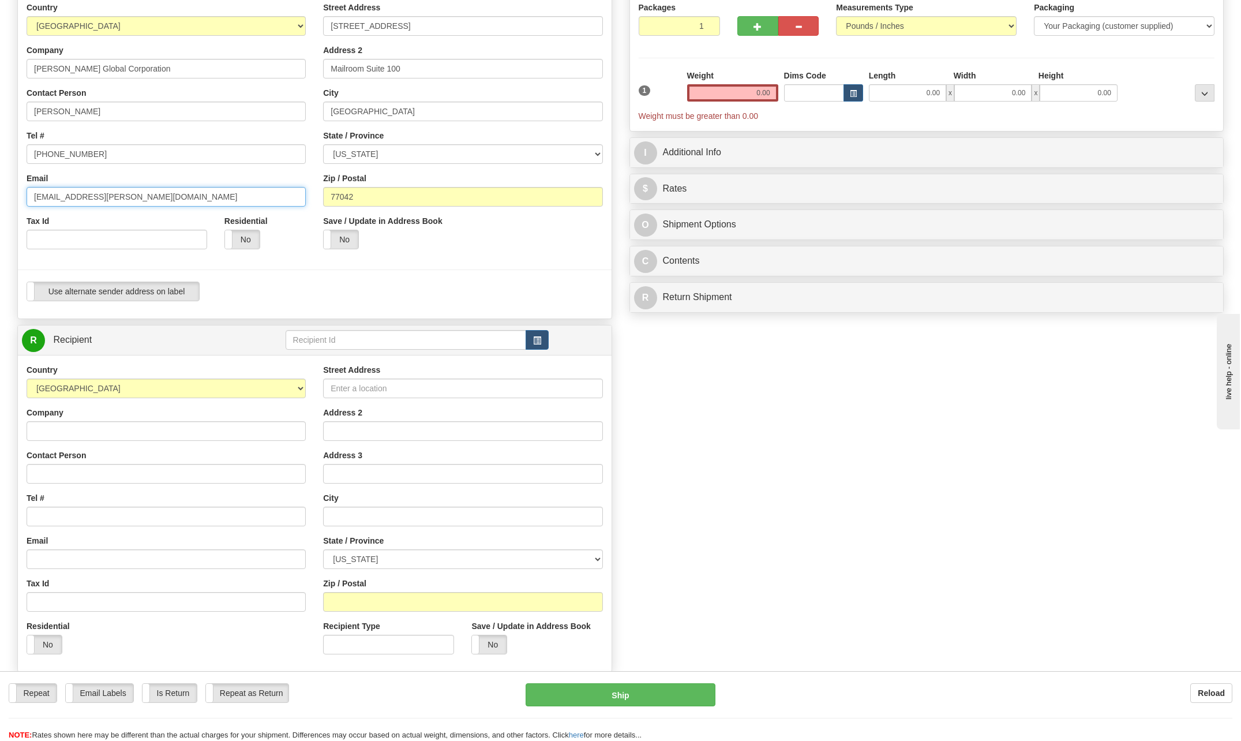
scroll to position [173, 0]
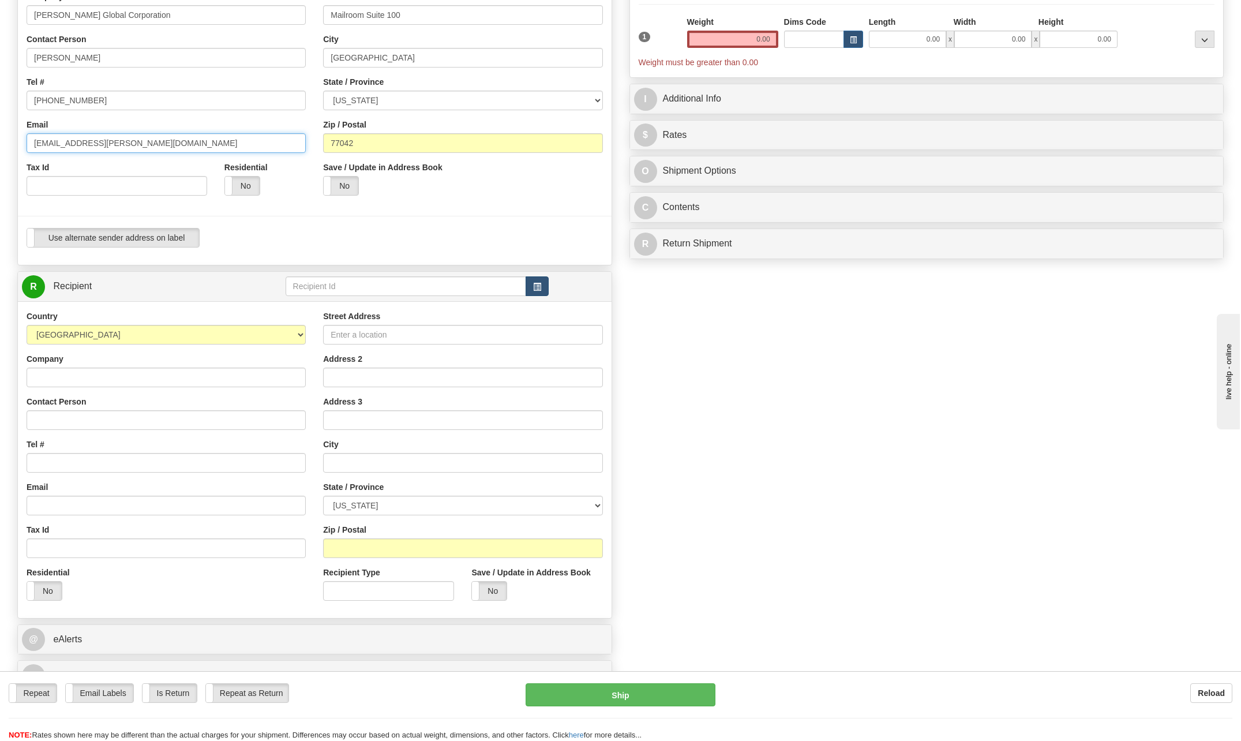
type input "[EMAIL_ADDRESS][PERSON_NAME][DOMAIN_NAME]"
click at [537, 286] on span "button" at bounding box center [537, 286] width 8 height 7
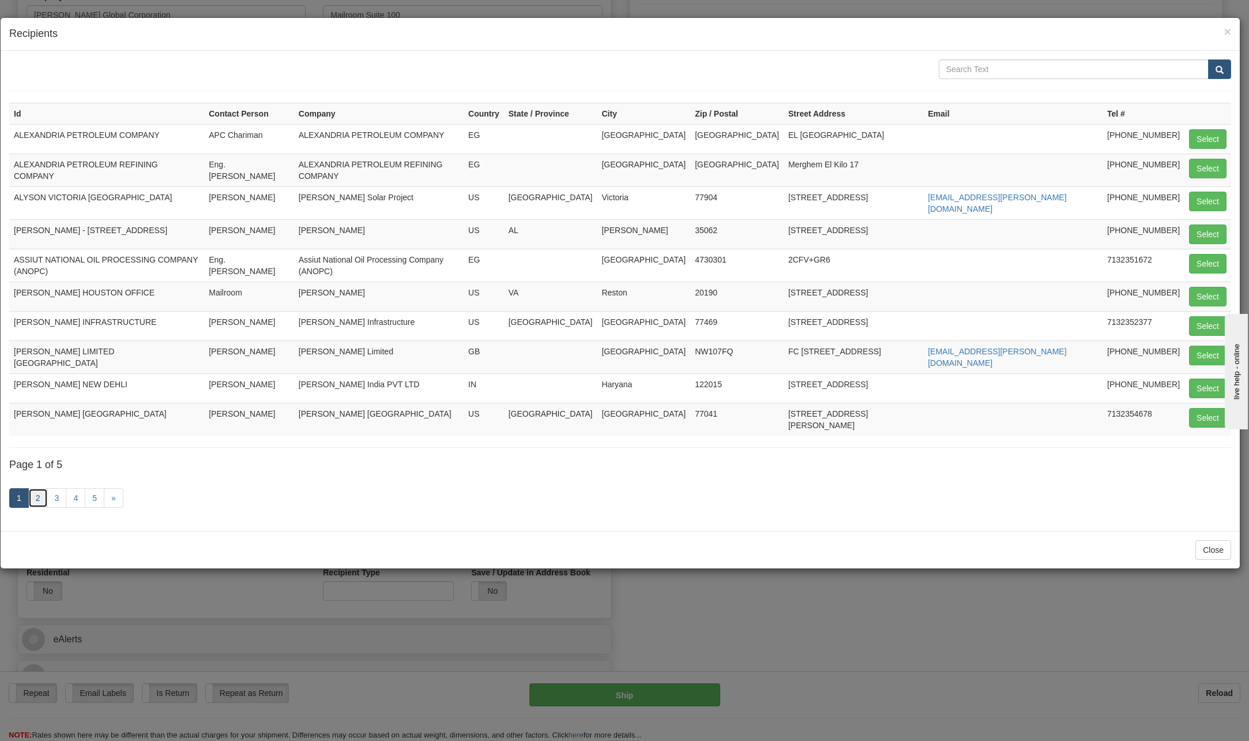
click at [37, 488] on link "2" at bounding box center [38, 498] width 20 height 20
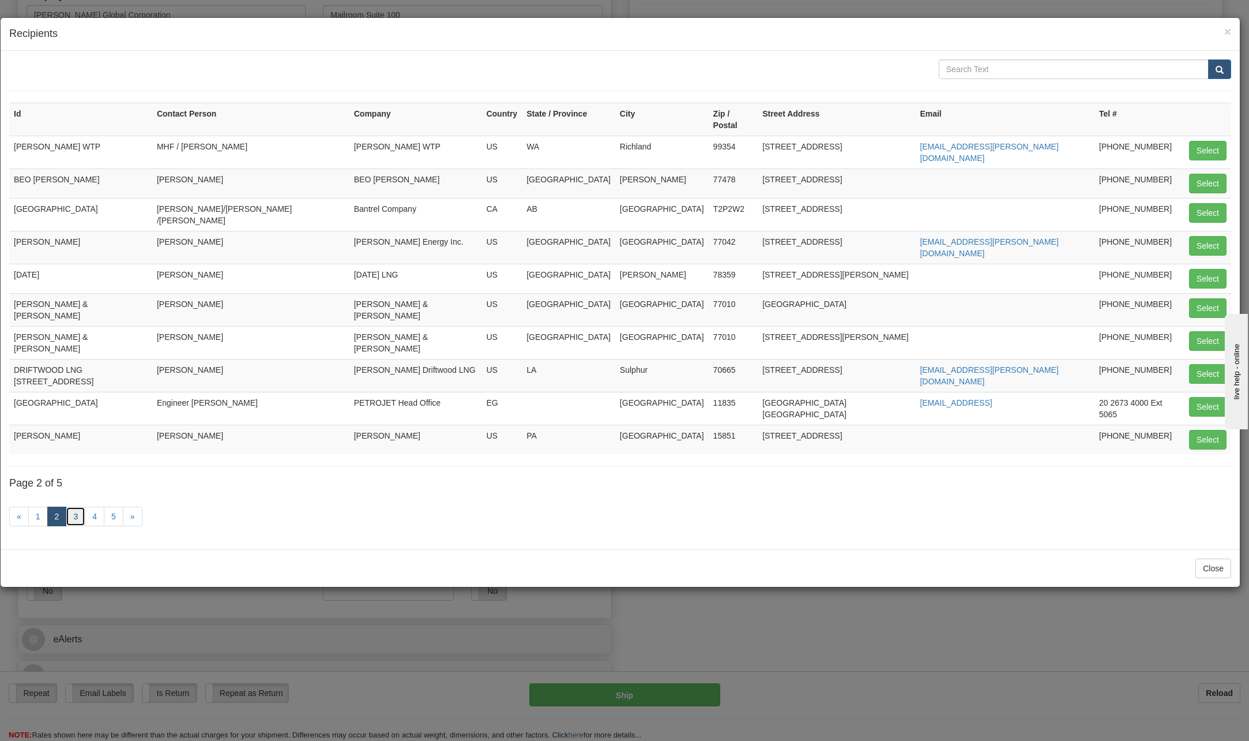
click at [72, 506] on link "3" at bounding box center [76, 516] width 20 height 20
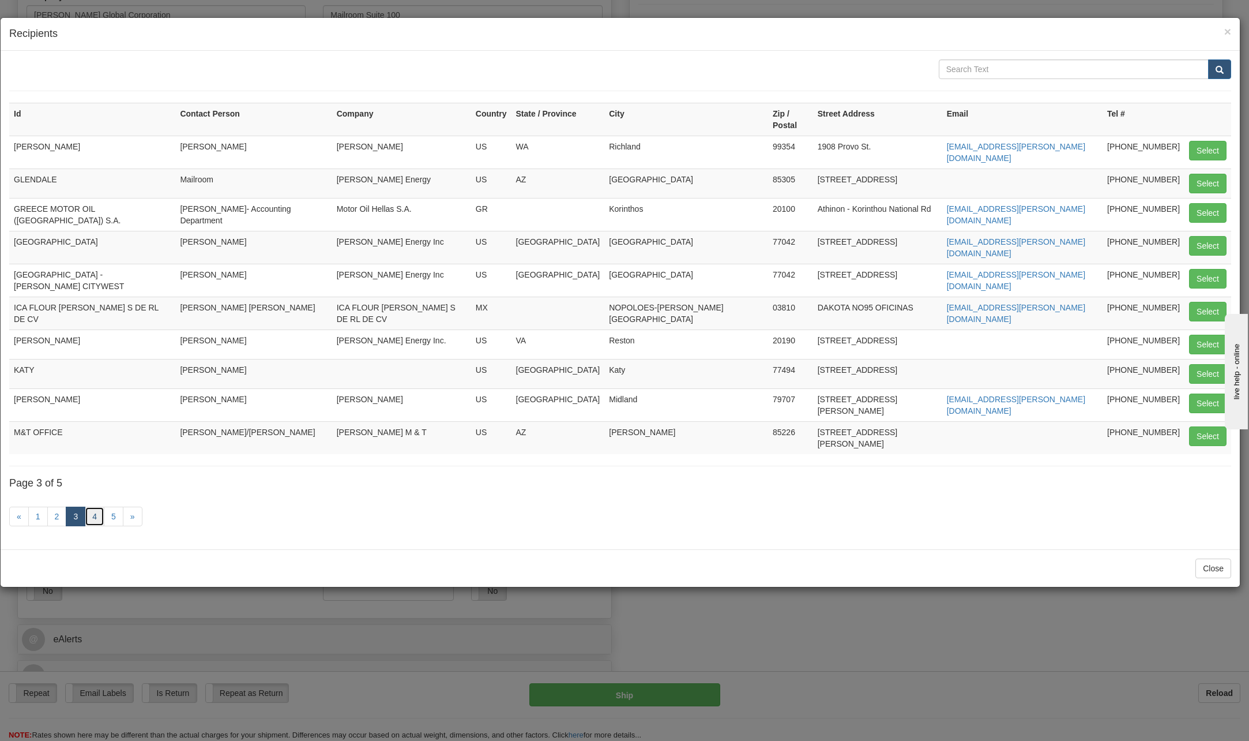
click at [93, 506] on link "4" at bounding box center [95, 516] width 20 height 20
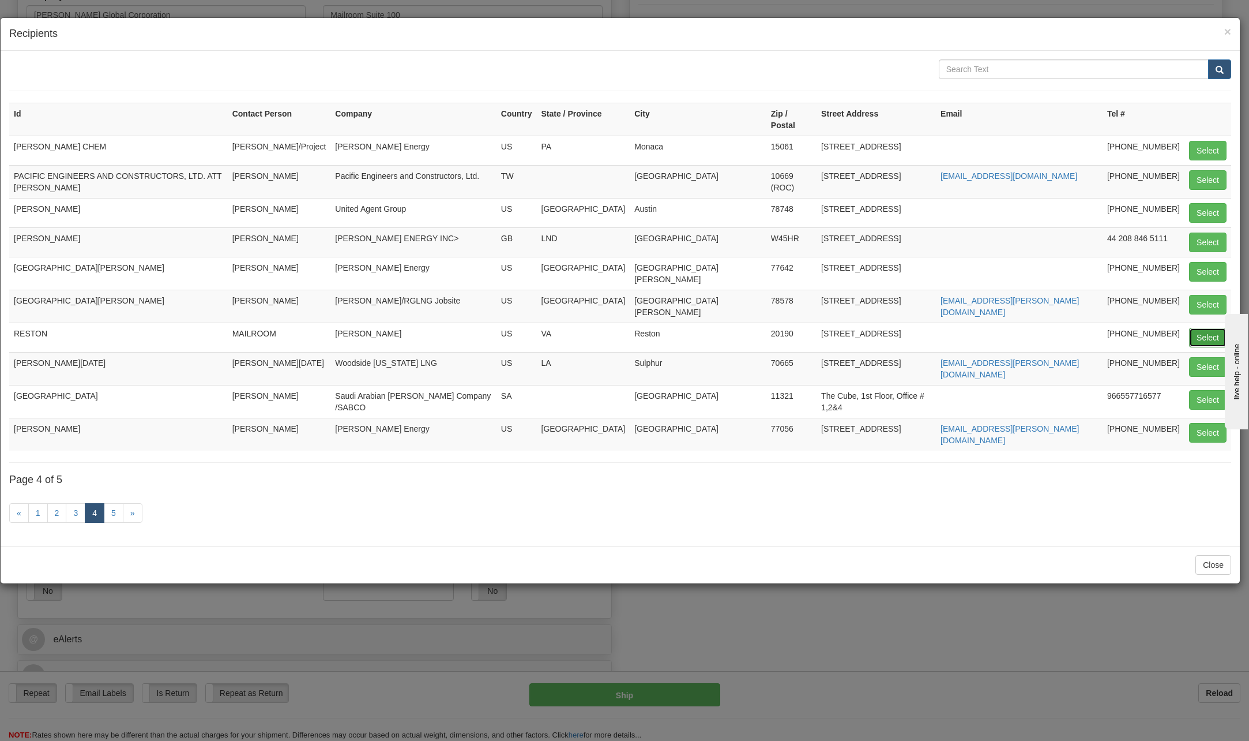
click at [1205, 328] on button "Select" at bounding box center [1207, 338] width 37 height 20
type input "RESTON"
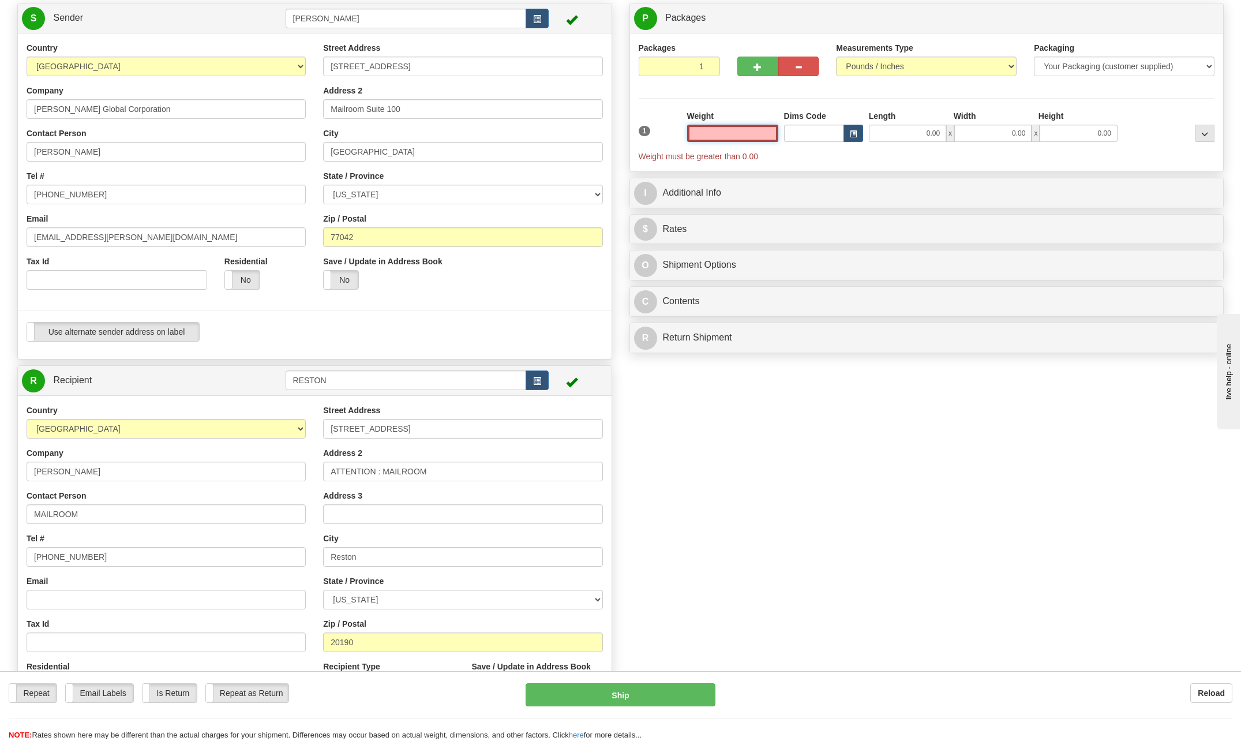
scroll to position [58, 0]
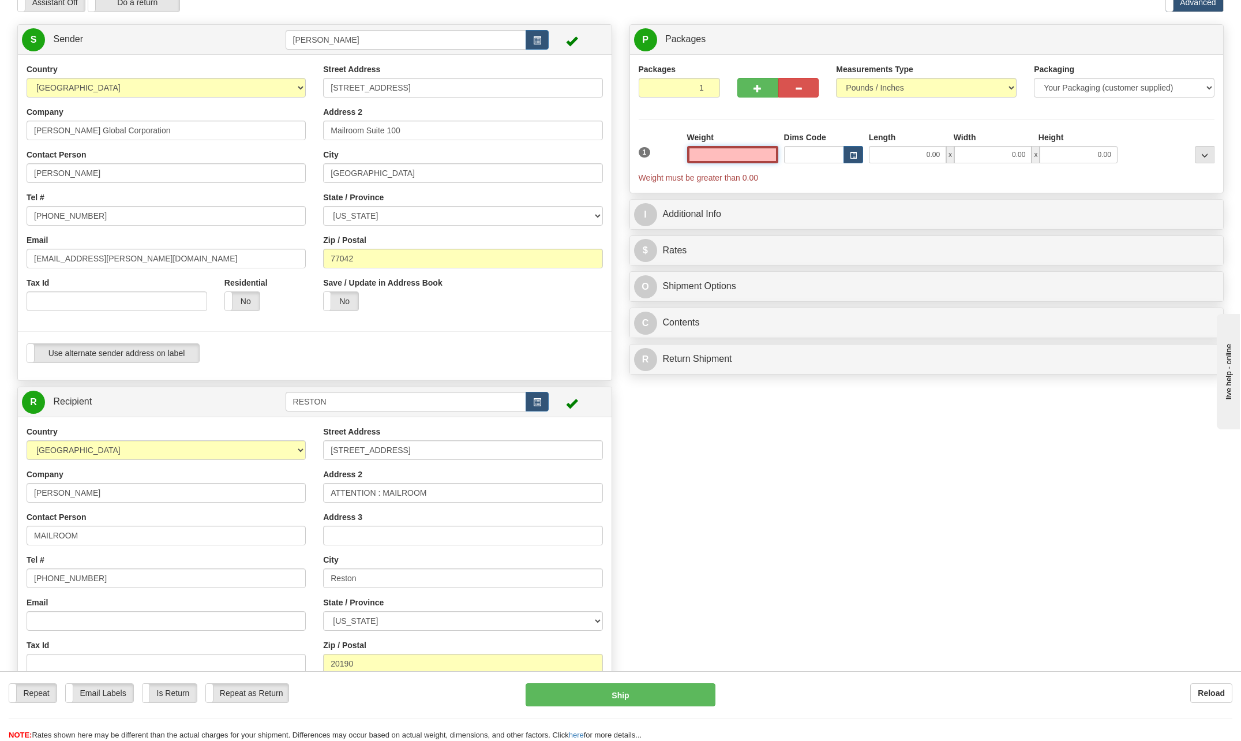
drag, startPoint x: 755, startPoint y: 153, endPoint x: 945, endPoint y: 155, distance: 190.4
click at [942, 153] on div "1 Weight Dims Code Length x" at bounding box center [927, 158] width 582 height 52
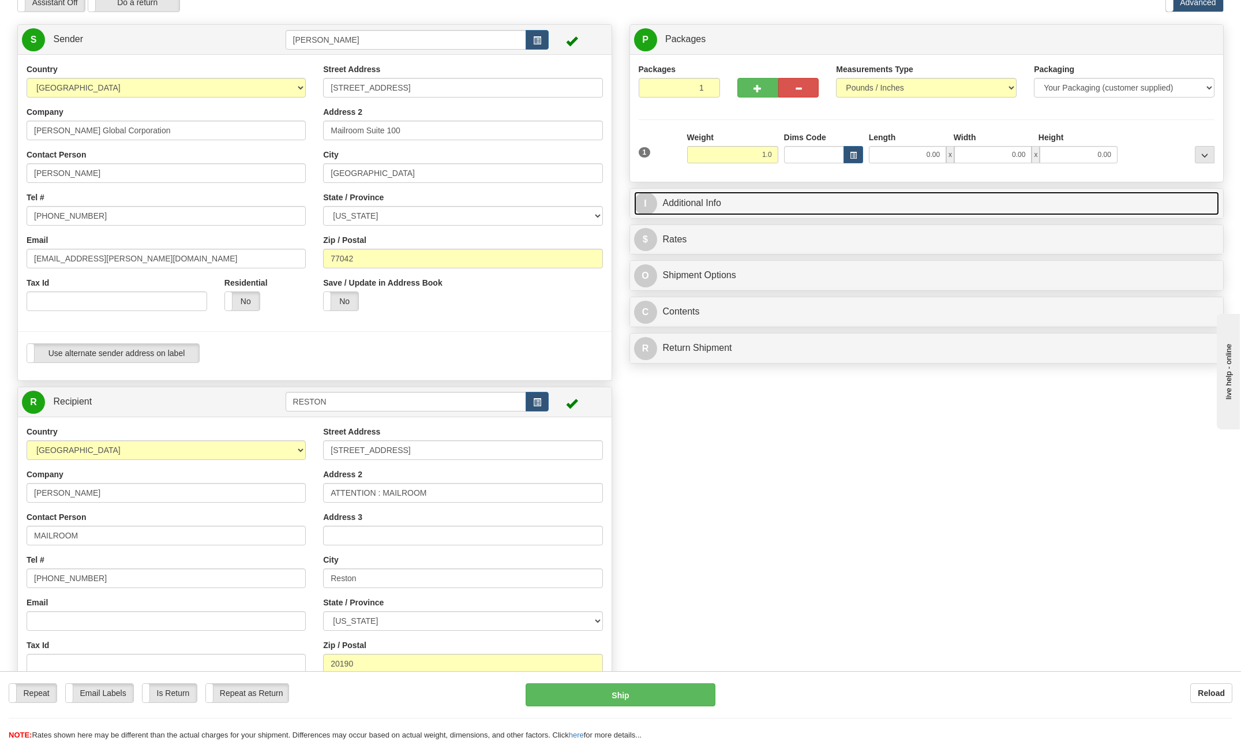
type input "1.00"
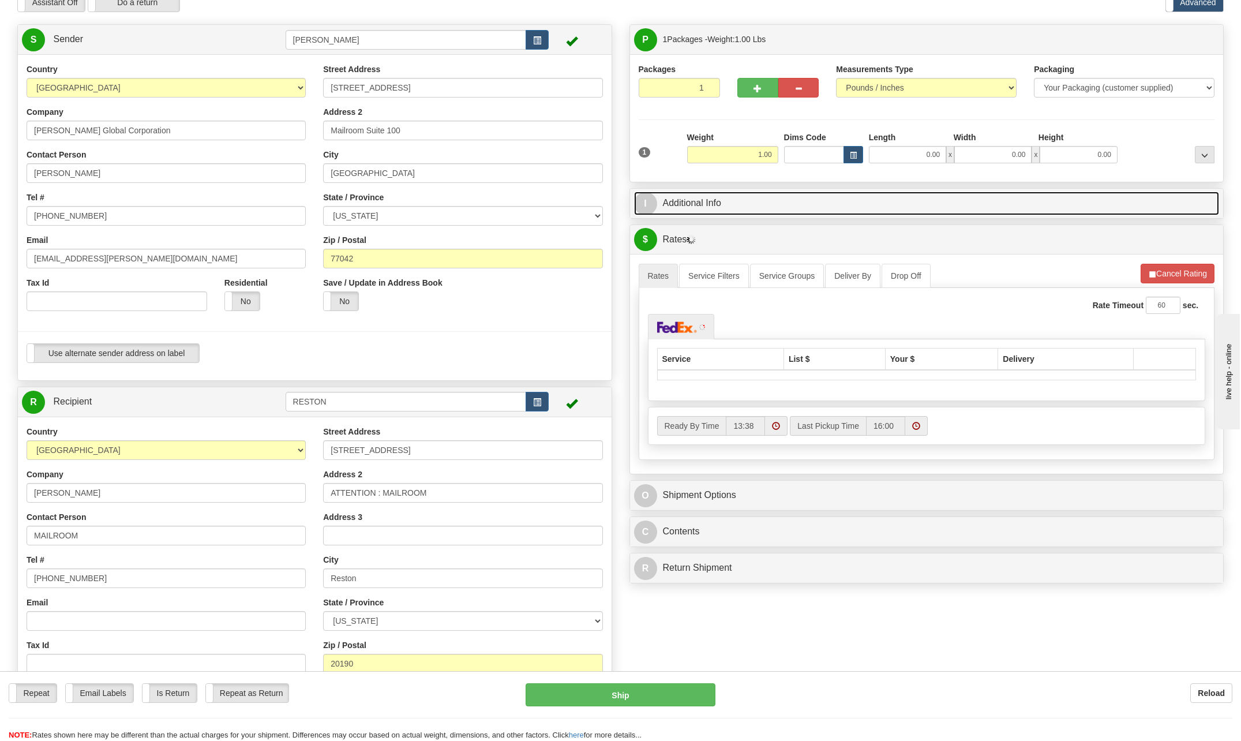
click at [647, 209] on span "I" at bounding box center [645, 203] width 23 height 23
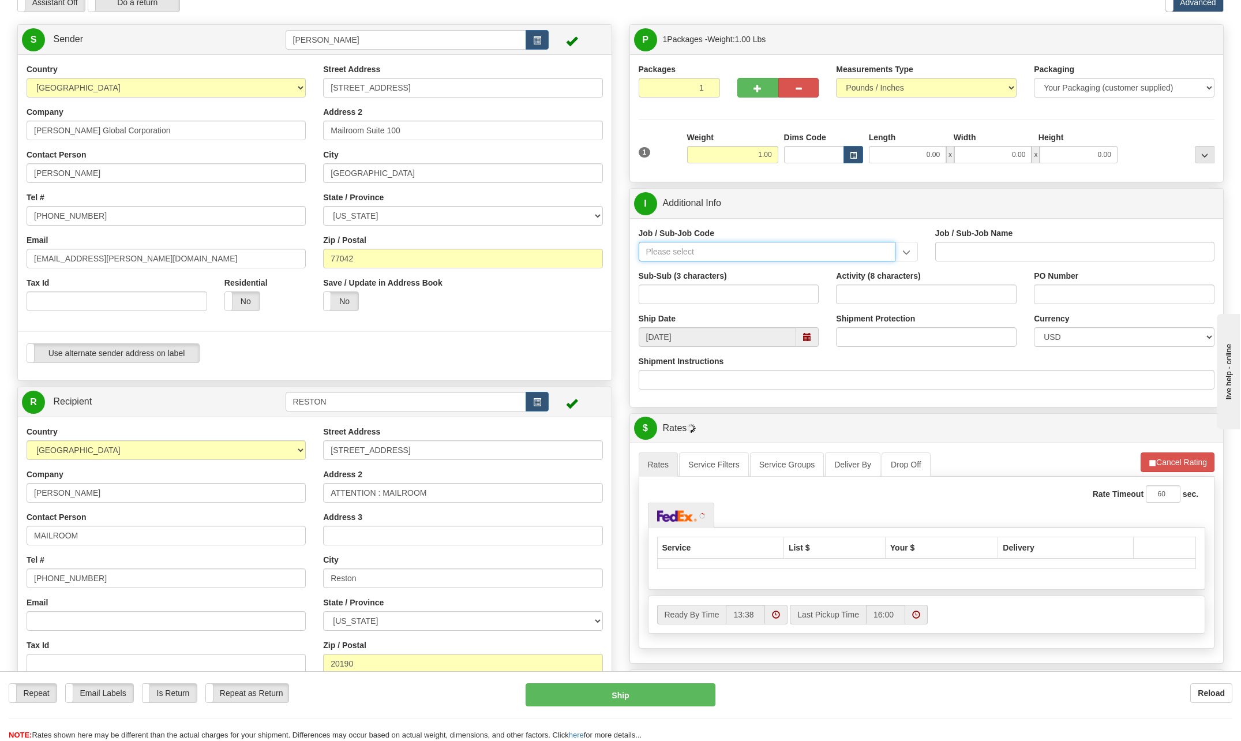
click at [671, 253] on input "Job / Sub-Job Code" at bounding box center [767, 252] width 257 height 20
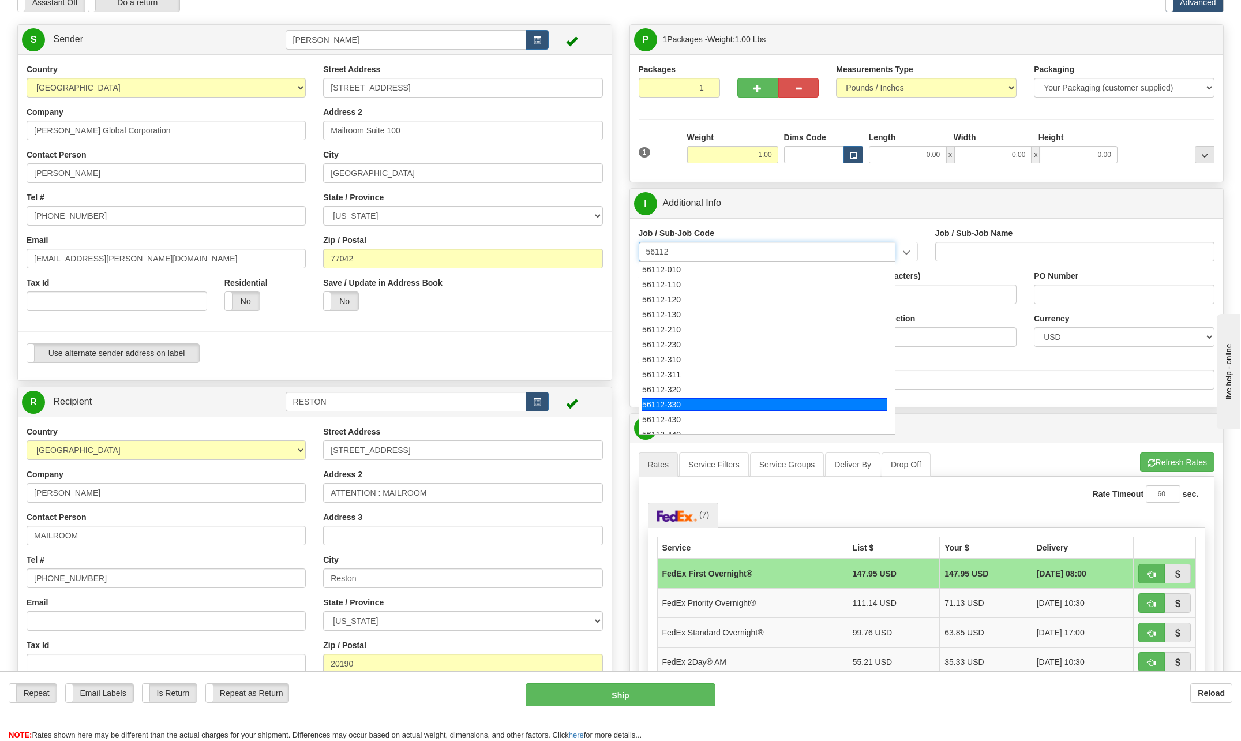
click at [678, 400] on div "56112-330" at bounding box center [764, 404] width 246 height 13
type input "56112-330"
type input "CITY WEST - TIER 3 - MAIL DISTRIBUTION SERVICES"
type input "56112-330"
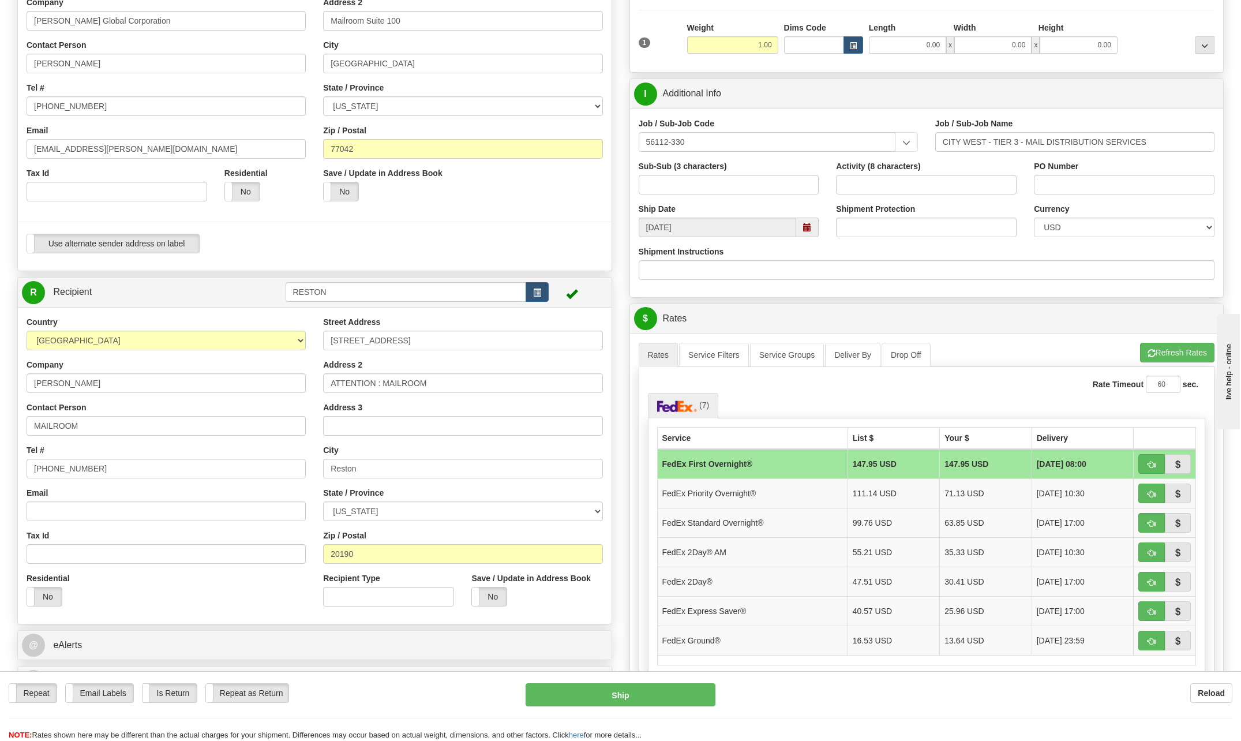
scroll to position [173, 0]
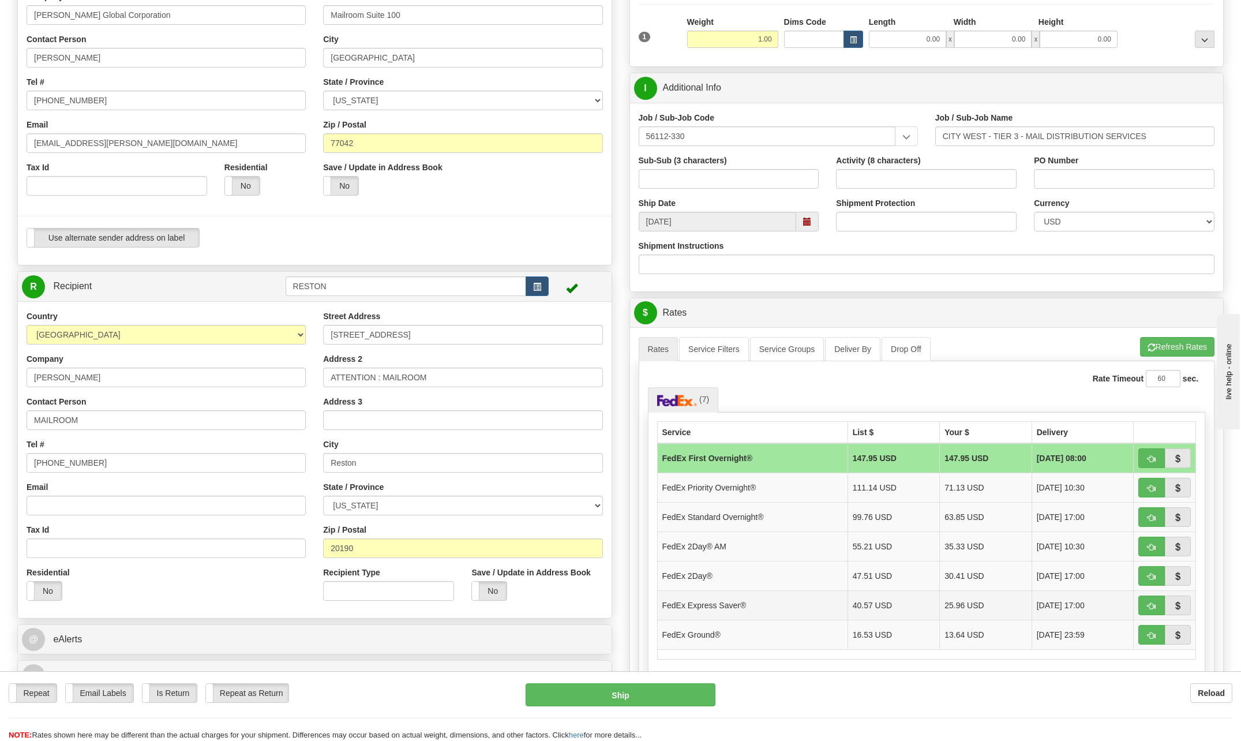
click at [725, 601] on td "FedEx Express Saver®" at bounding box center [752, 604] width 190 height 29
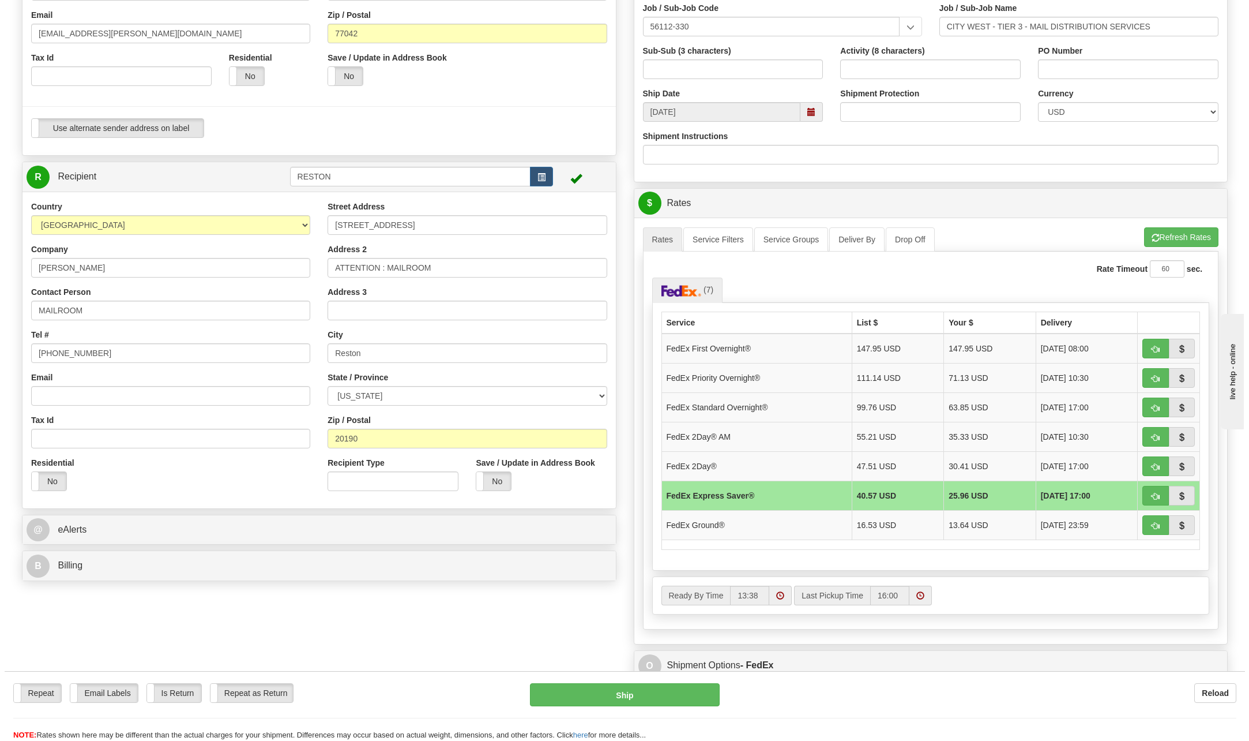
scroll to position [288, 0]
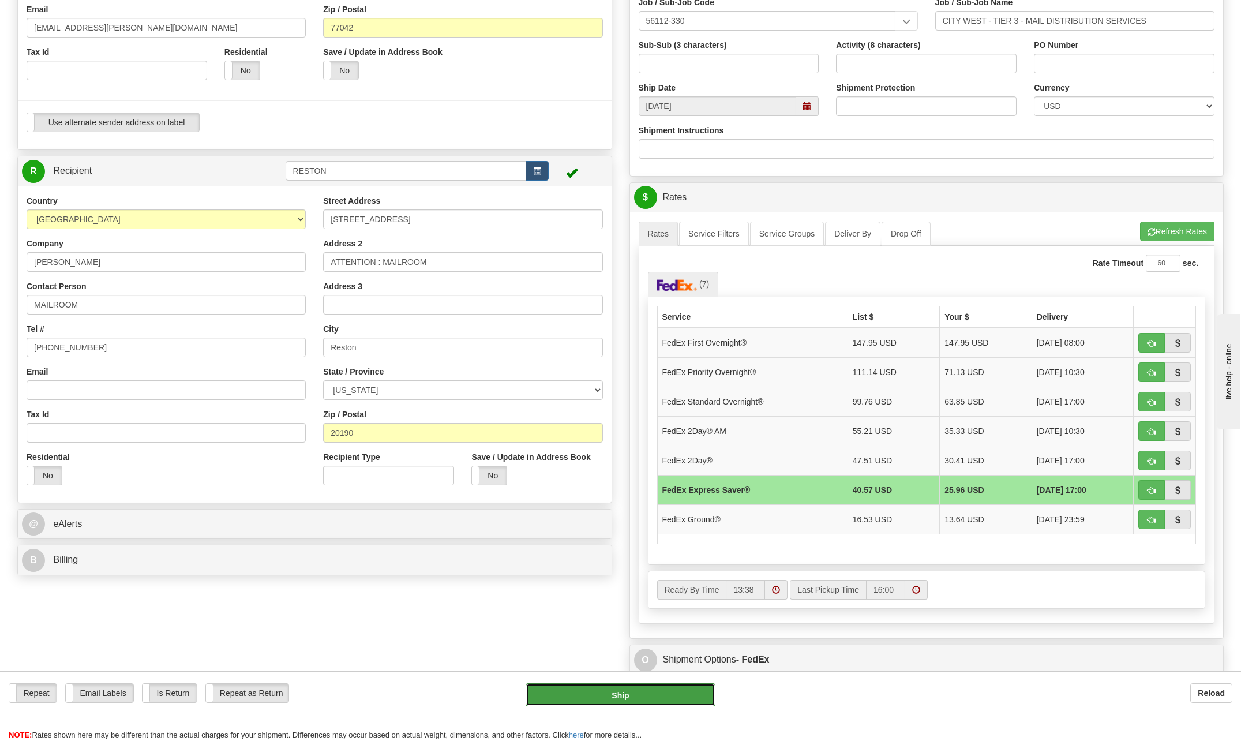
click at [654, 698] on button "Ship" at bounding box center [621, 694] width 190 height 23
type input "20"
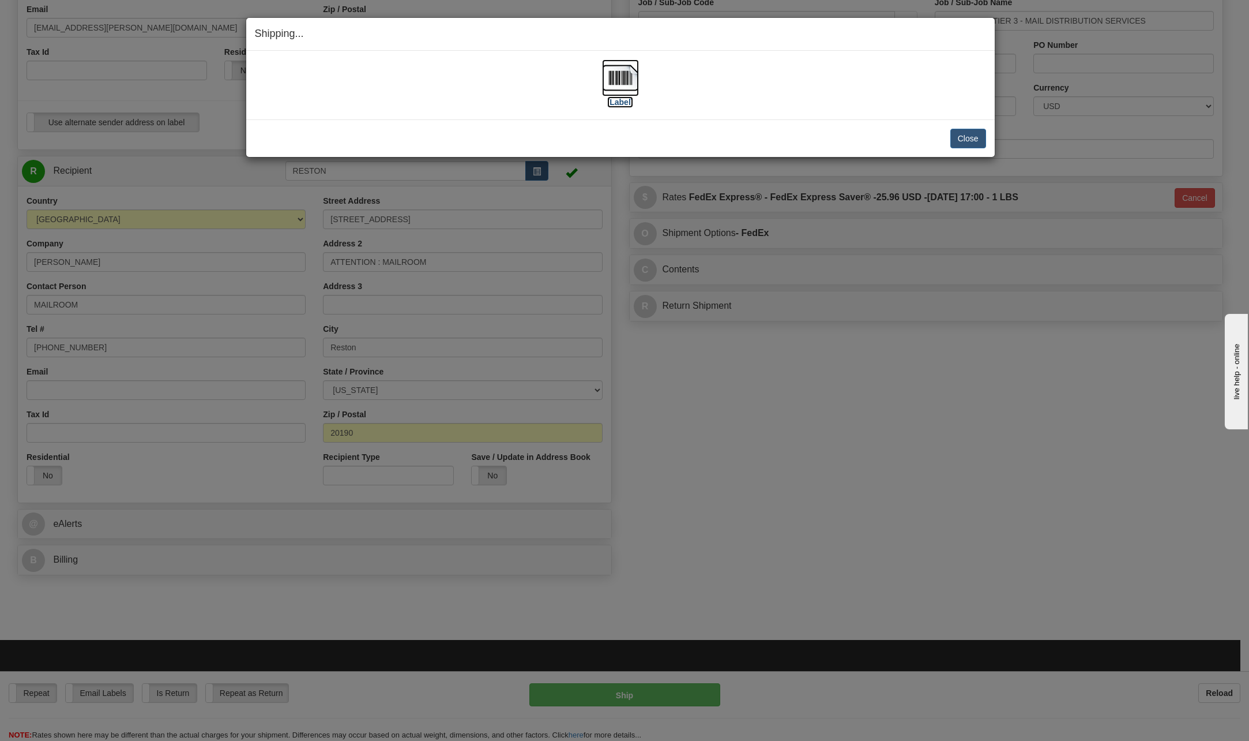
click at [626, 80] on img at bounding box center [620, 77] width 37 height 37
